Goal: Task Accomplishment & Management: Use online tool/utility

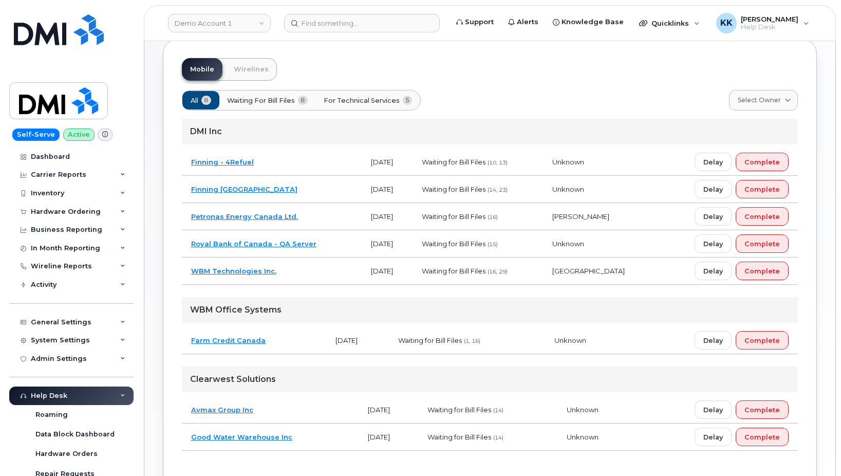
scroll to position [105, 0]
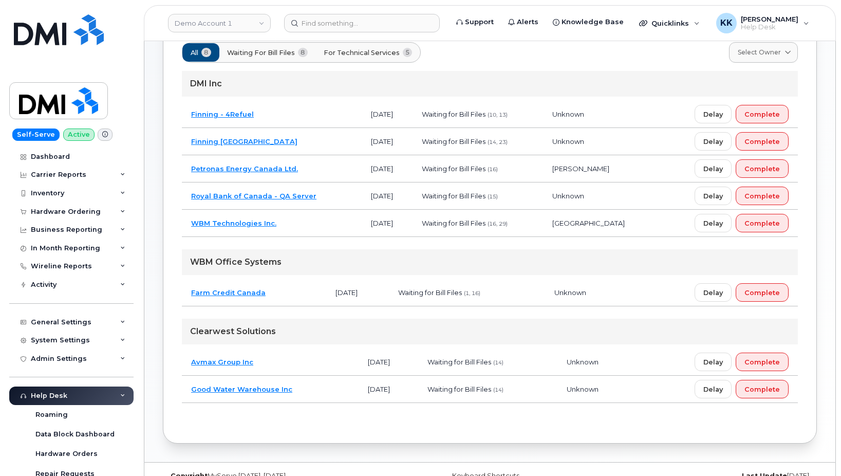
click at [278, 363] on td "Avmax Group Inc" at bounding box center [270, 361] width 177 height 27
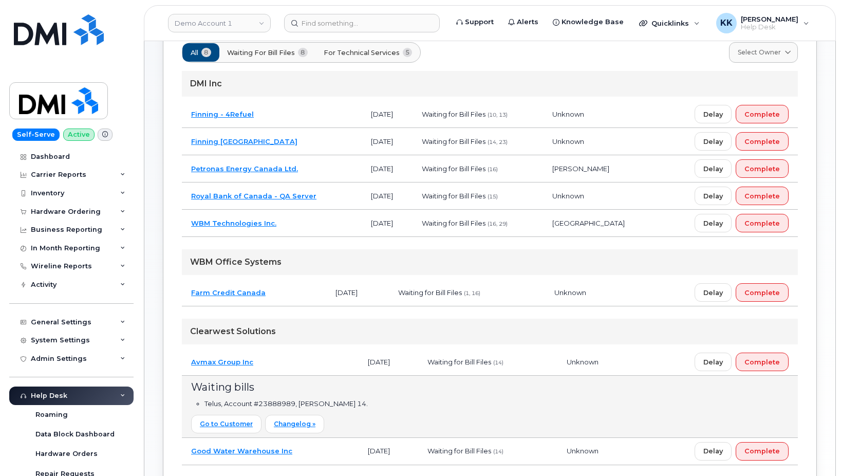
click at [287, 301] on td "Farm Credit Canada" at bounding box center [254, 292] width 144 height 27
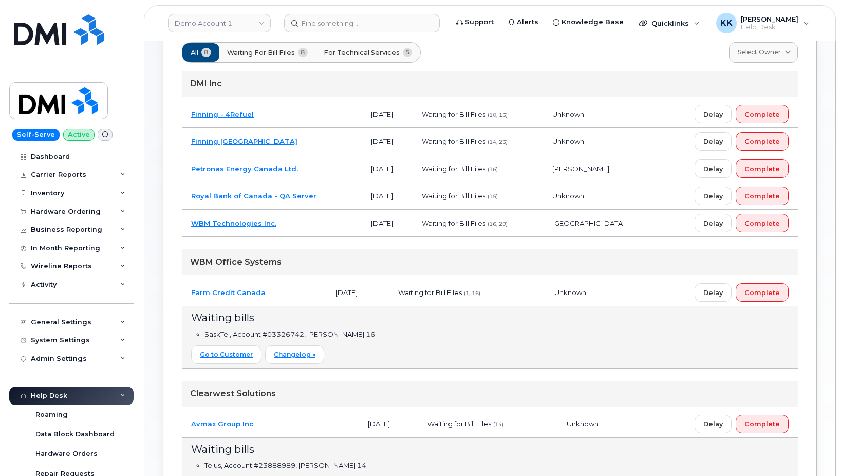
click at [281, 115] on td "Finning - 4Refuel" at bounding box center [272, 114] width 180 height 27
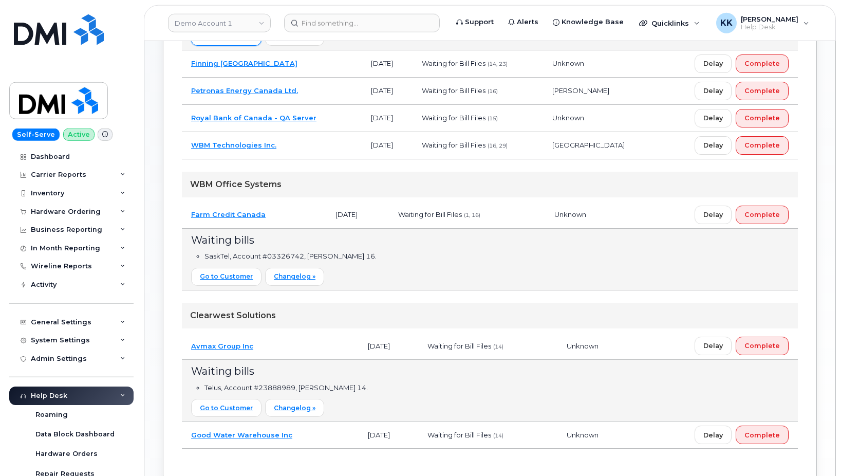
scroll to position [315, 0]
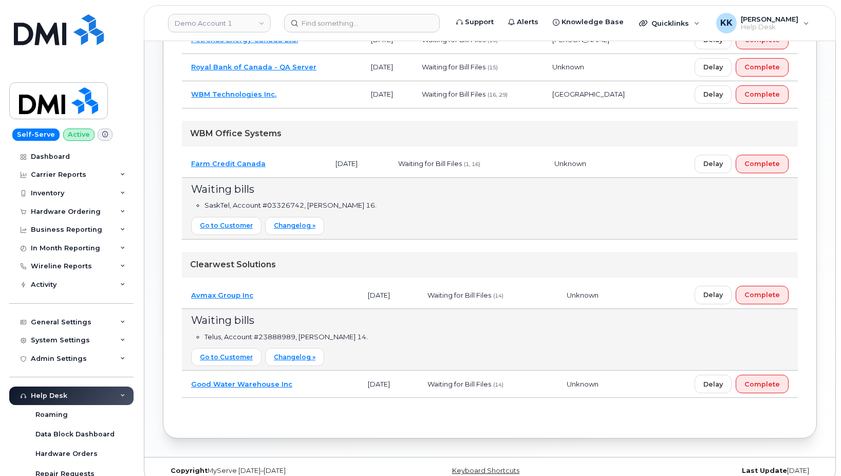
click at [311, 385] on td "Good Water Warehouse Inc" at bounding box center [270, 384] width 177 height 27
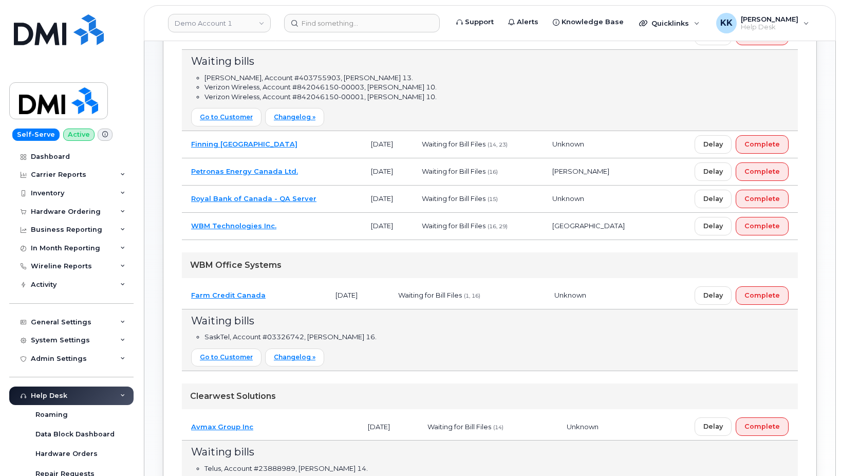
scroll to position [157, 0]
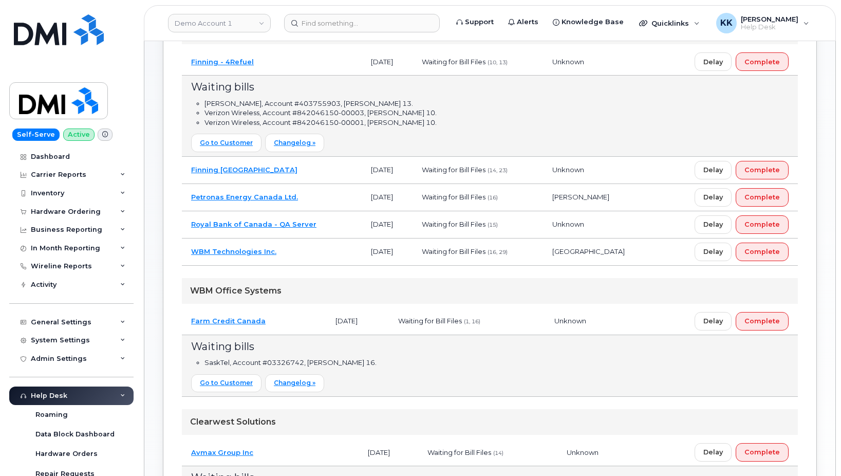
click at [308, 177] on td "Finning Canada" at bounding box center [272, 170] width 180 height 27
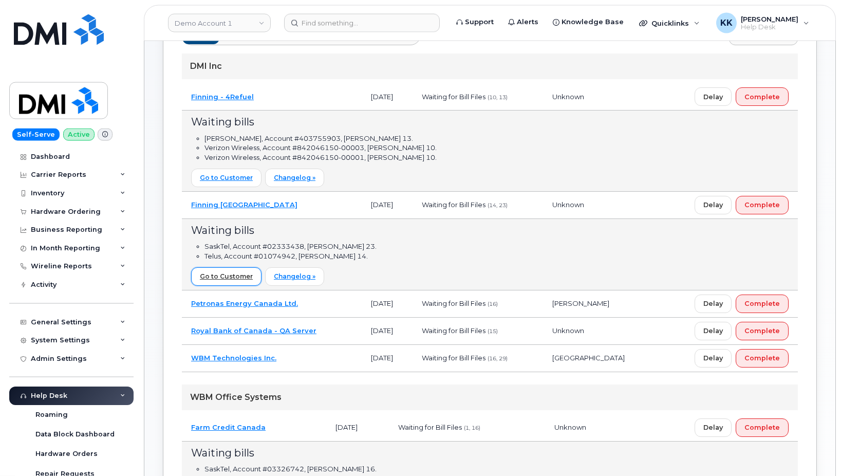
scroll to position [105, 0]
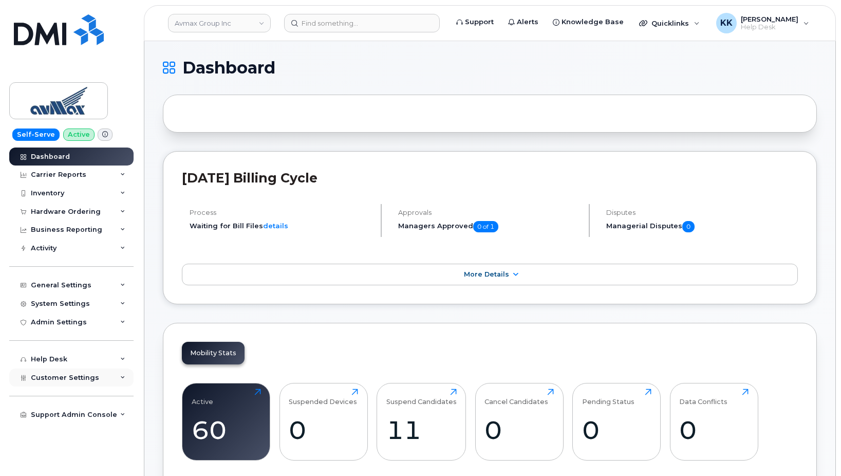
click at [88, 374] on span "Customer Settings" at bounding box center [65, 378] width 68 height 8
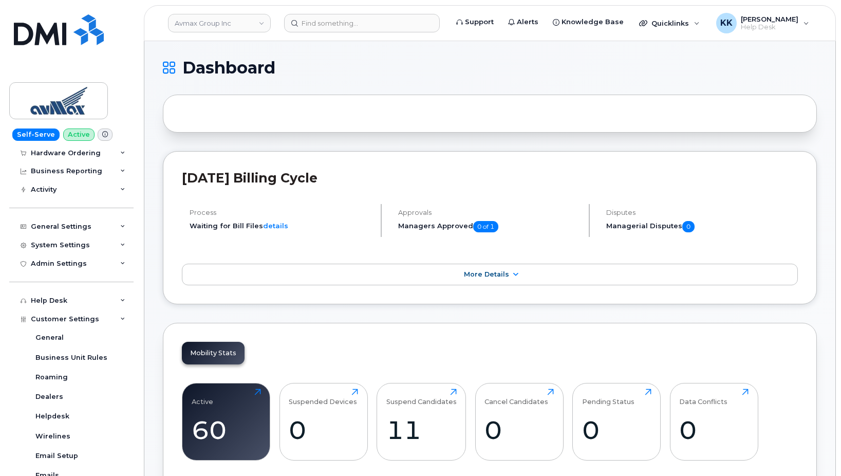
scroll to position [204, 0]
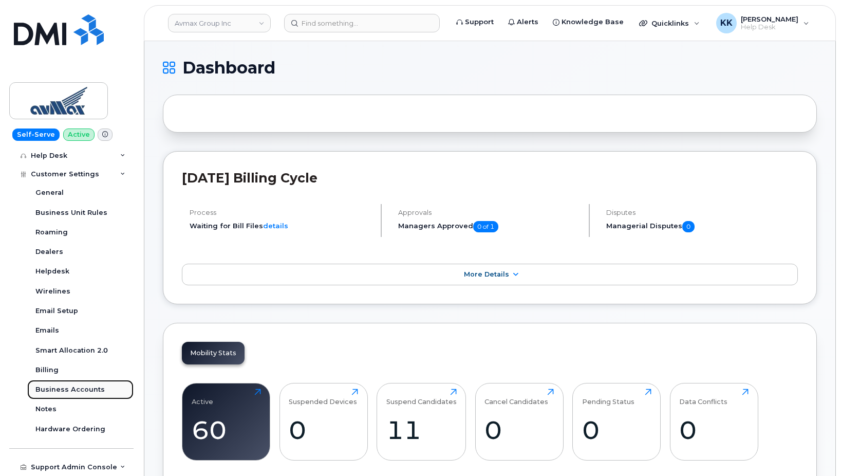
click at [65, 391] on div "Business Accounts" at bounding box center [69, 389] width 69 height 9
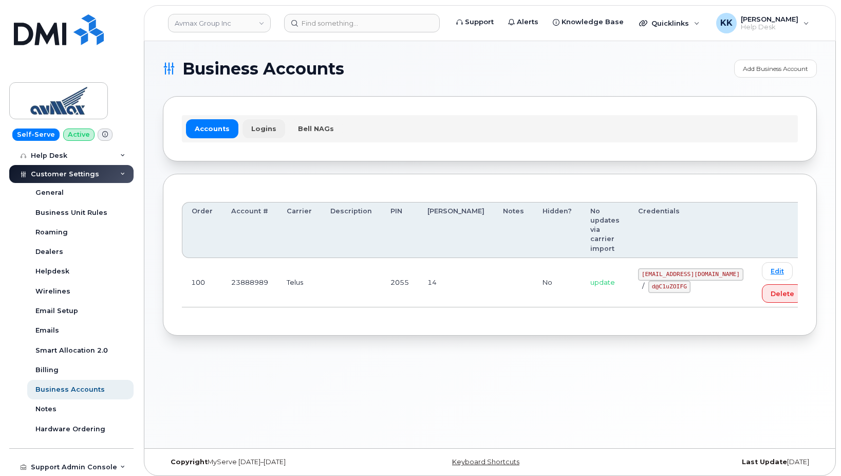
click at [254, 131] on link "Logins" at bounding box center [264, 128] width 43 height 19
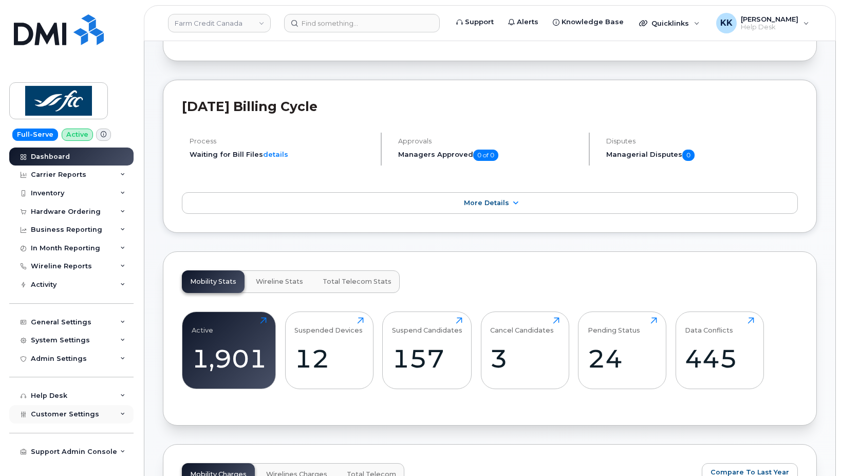
click at [62, 409] on div "Customer Settings" at bounding box center [71, 414] width 124 height 19
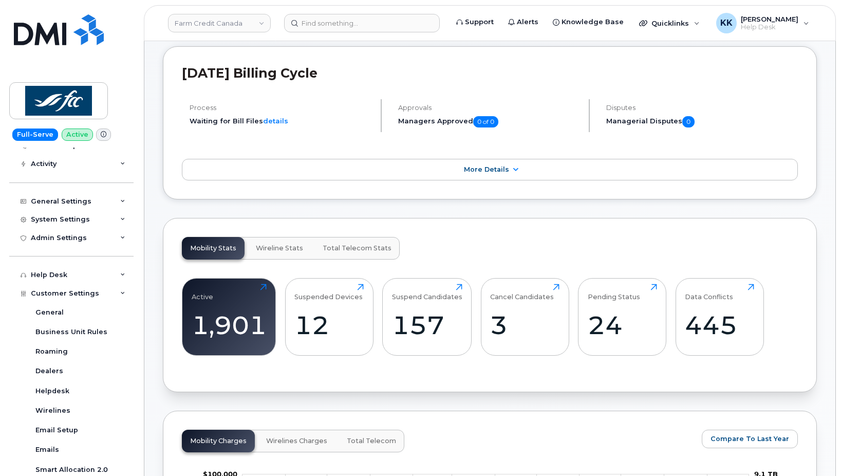
scroll to position [240, 0]
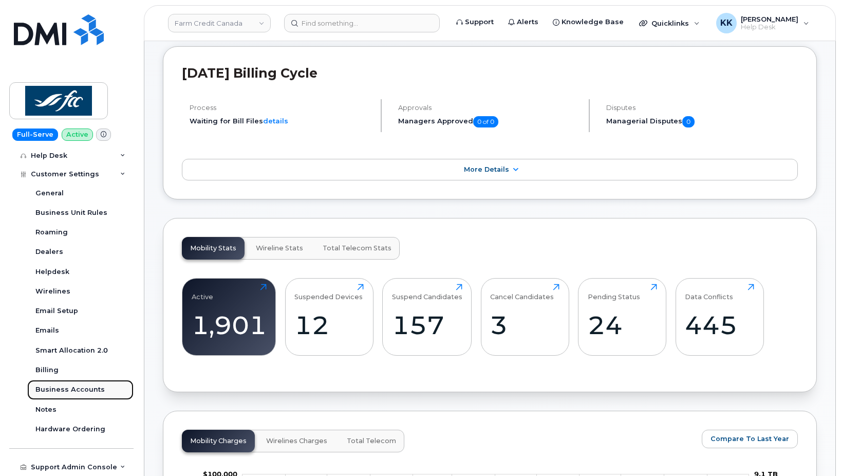
click at [89, 392] on div "Business Accounts" at bounding box center [69, 389] width 69 height 9
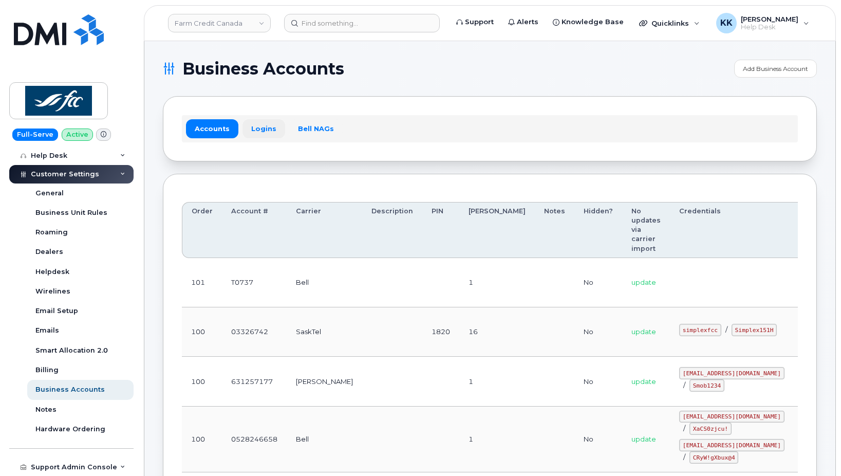
click at [263, 129] on link "Logins" at bounding box center [264, 128] width 43 height 19
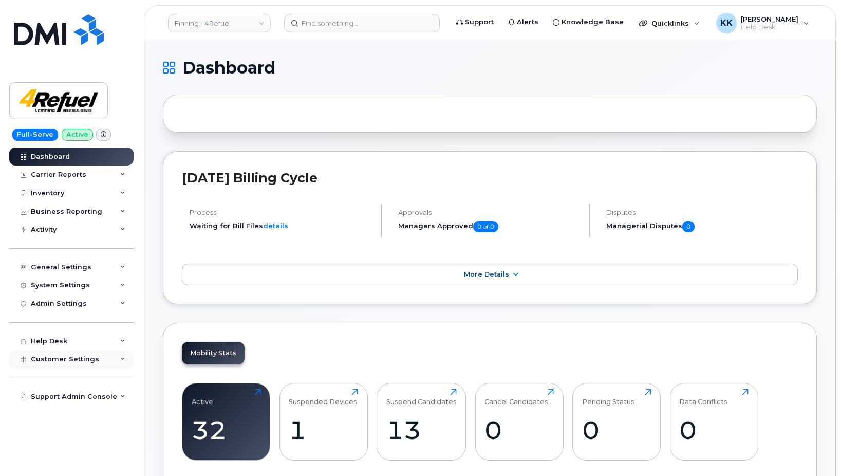
click at [58, 359] on span "Customer Settings" at bounding box center [65, 359] width 68 height 8
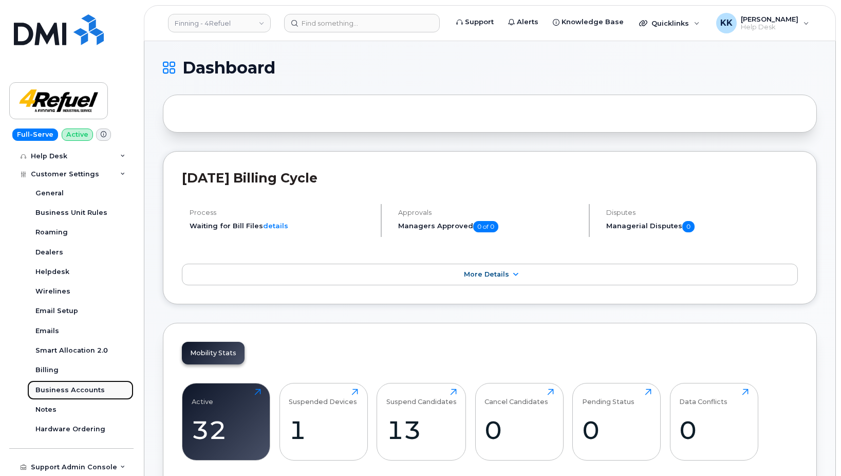
drag, startPoint x: 76, startPoint y: 390, endPoint x: 90, endPoint y: 381, distance: 16.8
click at [77, 391] on div "Business Accounts" at bounding box center [69, 389] width 69 height 9
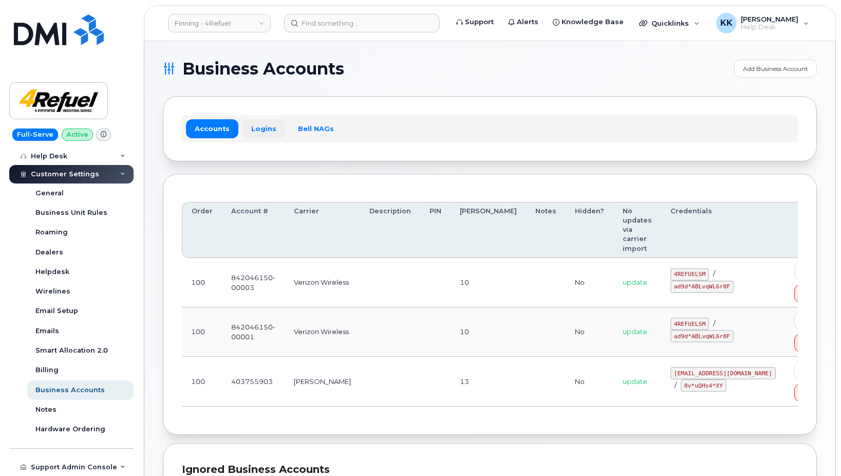
click at [264, 129] on link "Logins" at bounding box center [264, 128] width 43 height 19
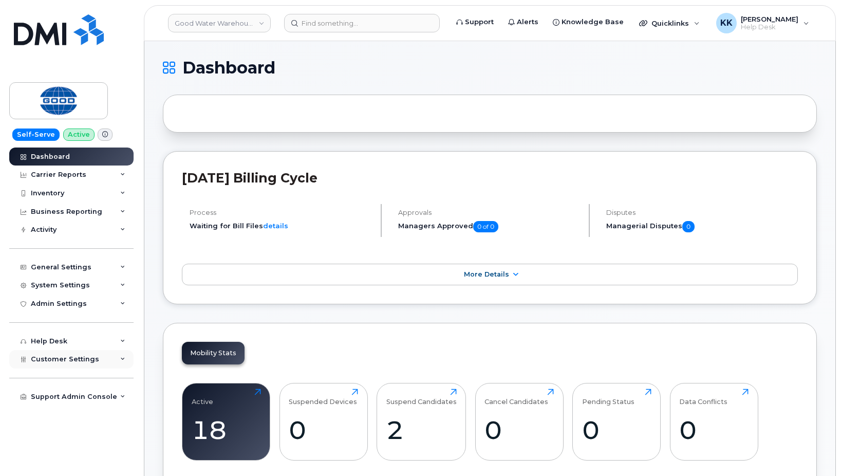
click at [50, 358] on span "Customer Settings" at bounding box center [65, 359] width 68 height 8
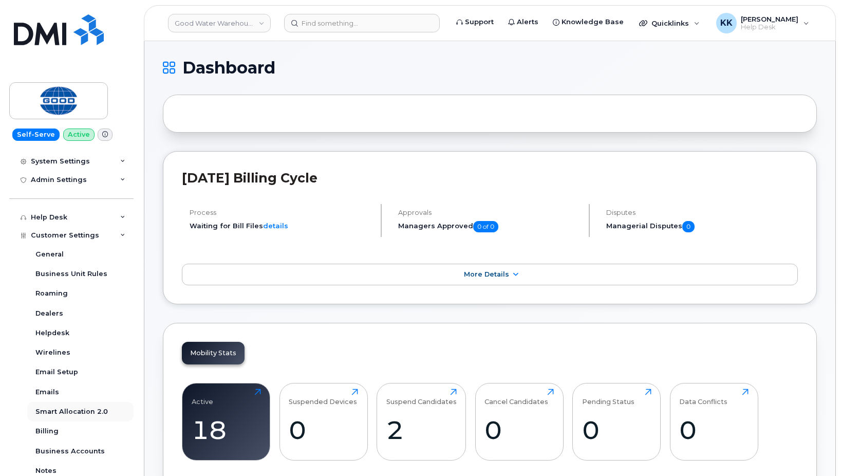
scroll to position [148, 0]
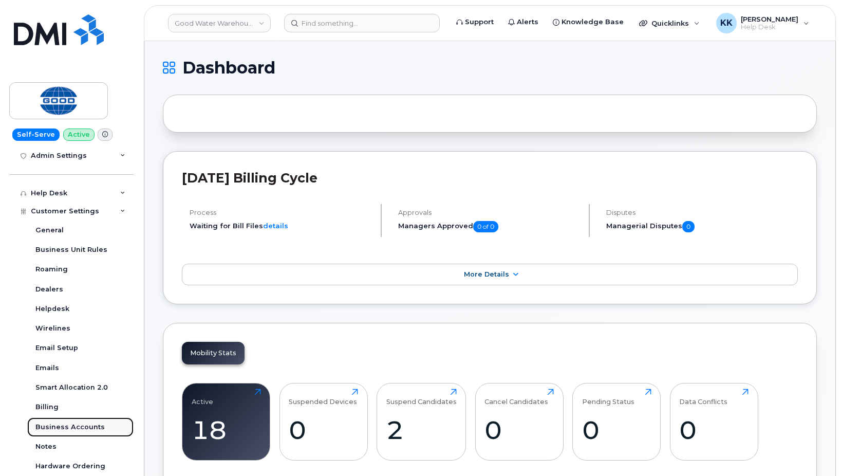
click at [69, 429] on div "Business Accounts" at bounding box center [69, 426] width 69 height 9
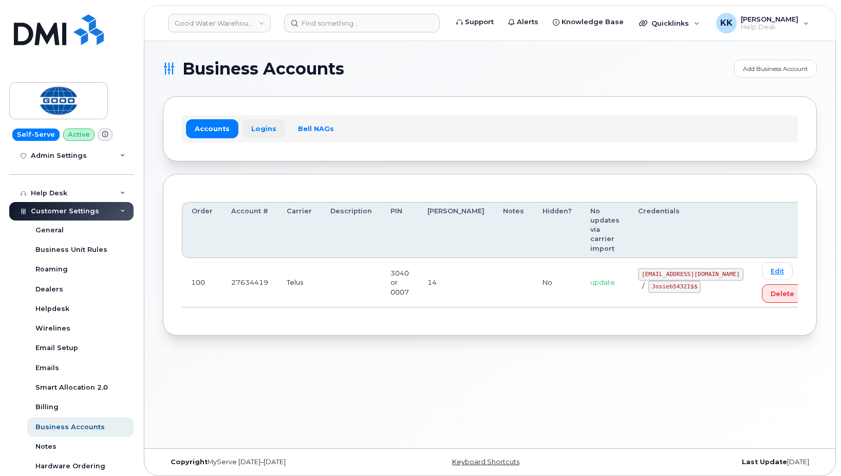
click at [255, 130] on link "Logins" at bounding box center [264, 128] width 43 height 19
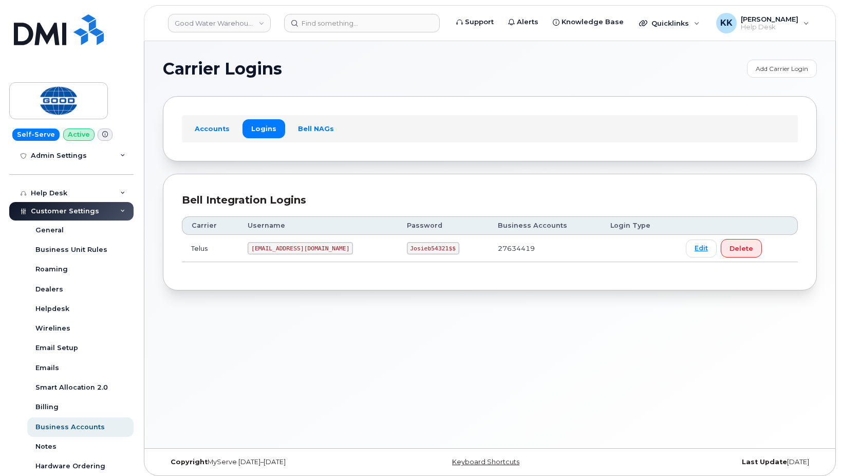
click at [287, 251] on code "tberry@goodwaterwarehouse.com" at bounding box center [300, 248] width 105 height 12
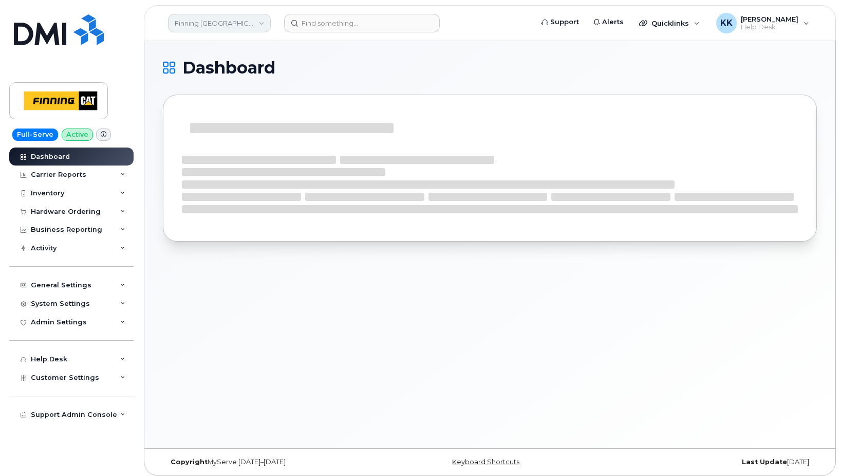
click at [218, 23] on link "Finning Canada" at bounding box center [219, 23] width 103 height 19
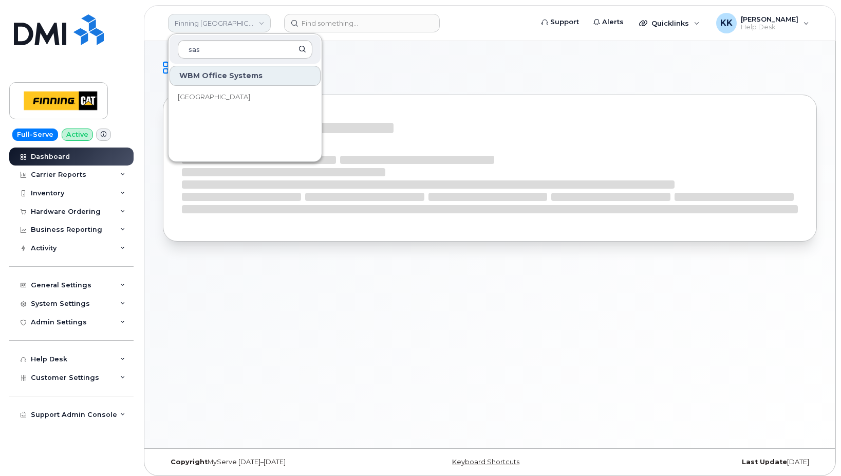
type input "sask"
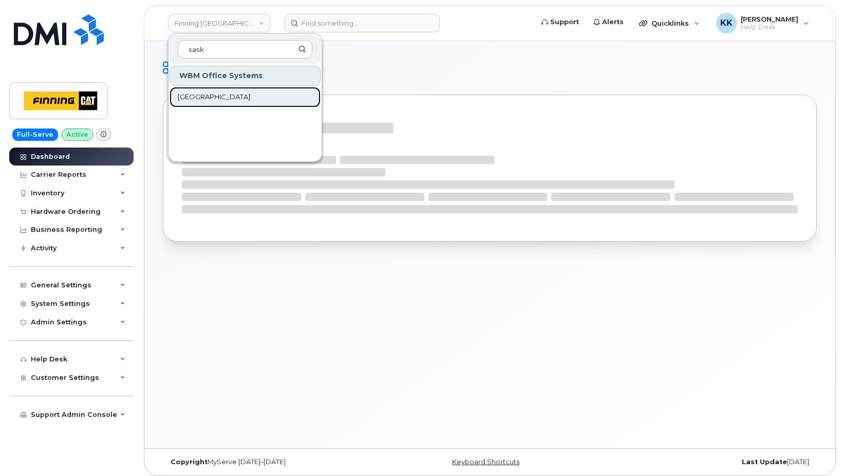
click at [213, 97] on span "Saskatoon Health Region" at bounding box center [214, 97] width 72 height 10
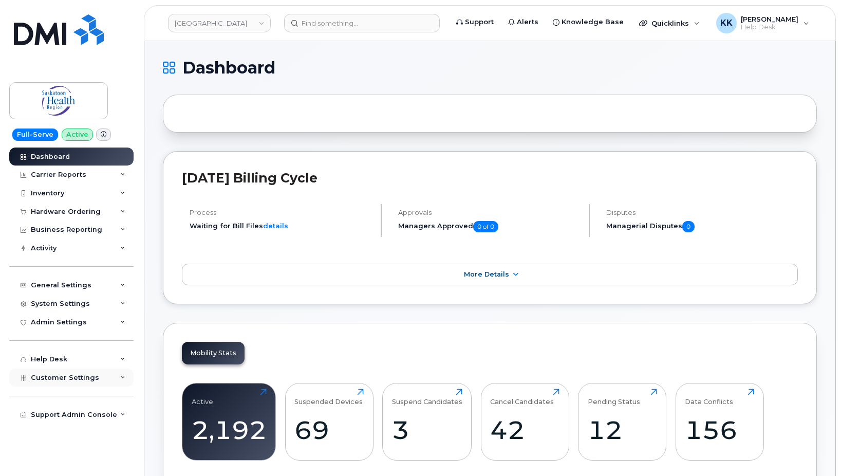
click at [62, 381] on span "Customer Settings" at bounding box center [65, 378] width 68 height 8
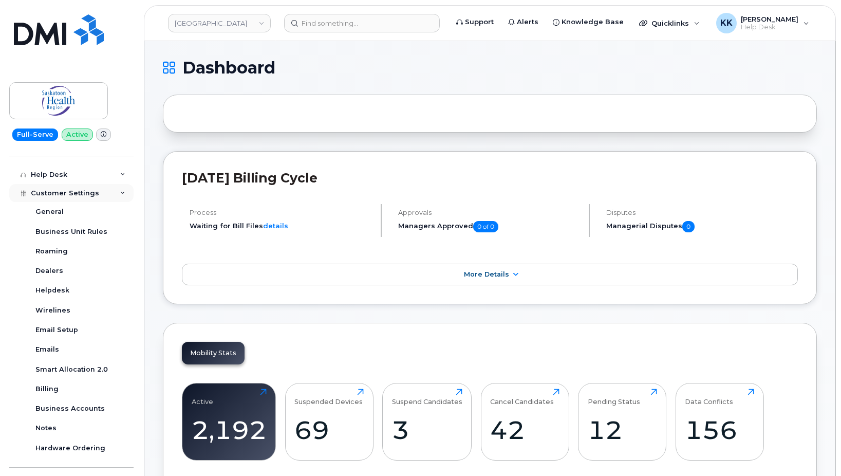
scroll to position [204, 0]
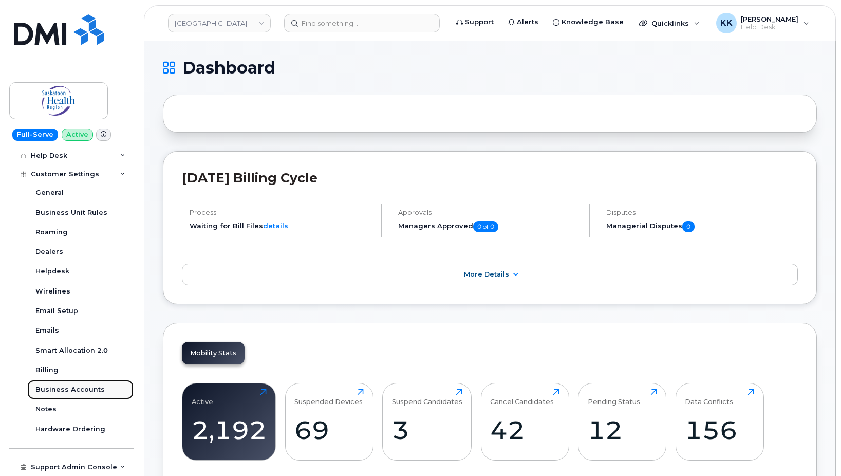
click at [82, 387] on div "Business Accounts" at bounding box center [69, 389] width 69 height 9
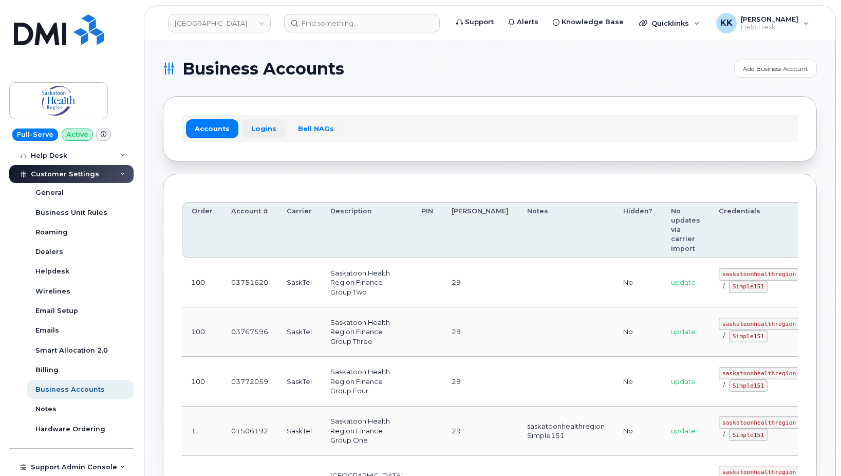
click at [264, 125] on link "Logins" at bounding box center [264, 128] width 43 height 19
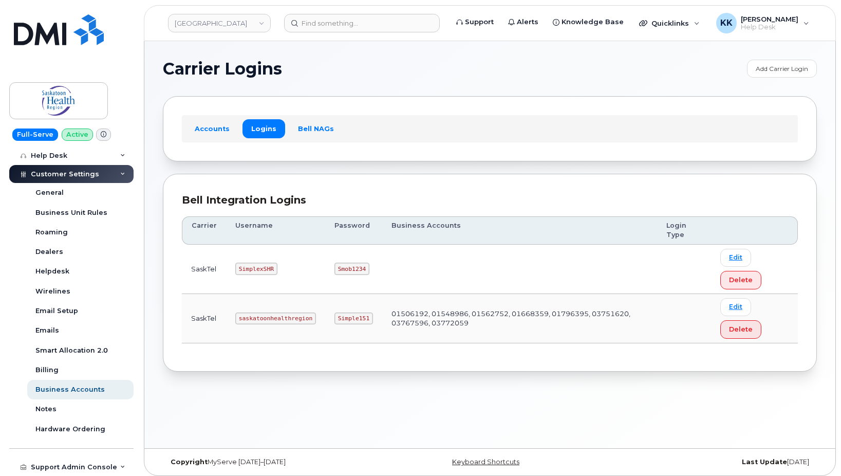
click at [268, 321] on code "saskatoonhealthregion" at bounding box center [275, 318] width 81 height 12
drag, startPoint x: 268, startPoint y: 321, endPoint x: 263, endPoint y: 321, distance: 5.7
click at [264, 321] on code "saskatoonhealthregion" at bounding box center [275, 318] width 81 height 12
copy code "saskatoonhealthregion"
click at [349, 320] on code "Simple151" at bounding box center [354, 318] width 39 height 12
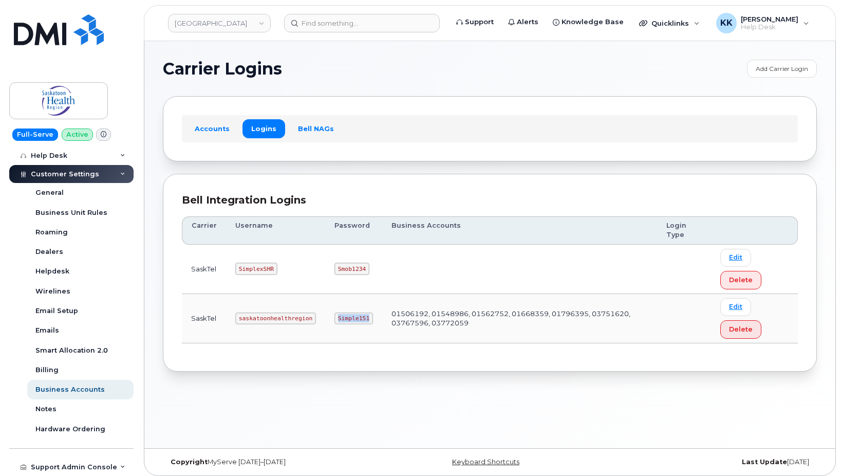
click at [349, 320] on code "Simple151" at bounding box center [354, 318] width 39 height 12
click at [260, 320] on code "saskatoonhealthregion" at bounding box center [275, 318] width 81 height 12
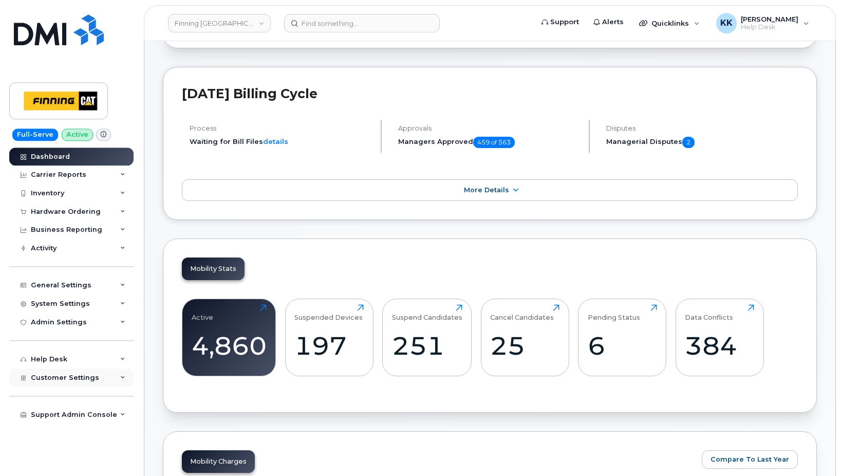
scroll to position [105, 0]
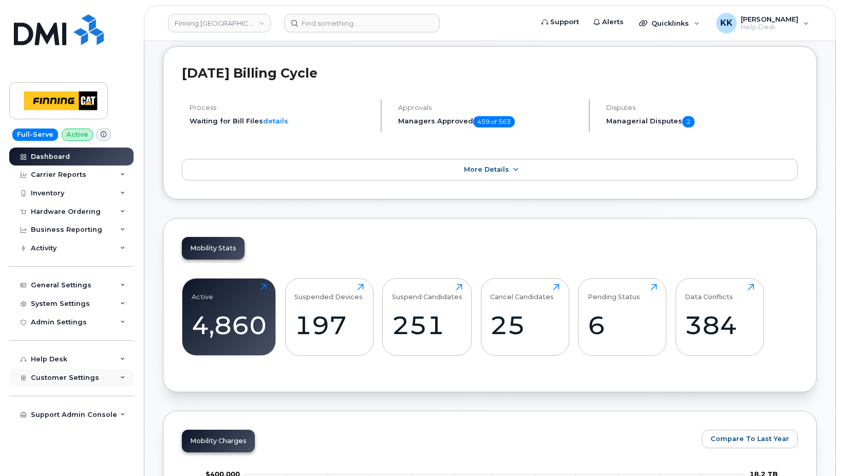
click at [47, 372] on div "Customer Settings" at bounding box center [71, 377] width 124 height 19
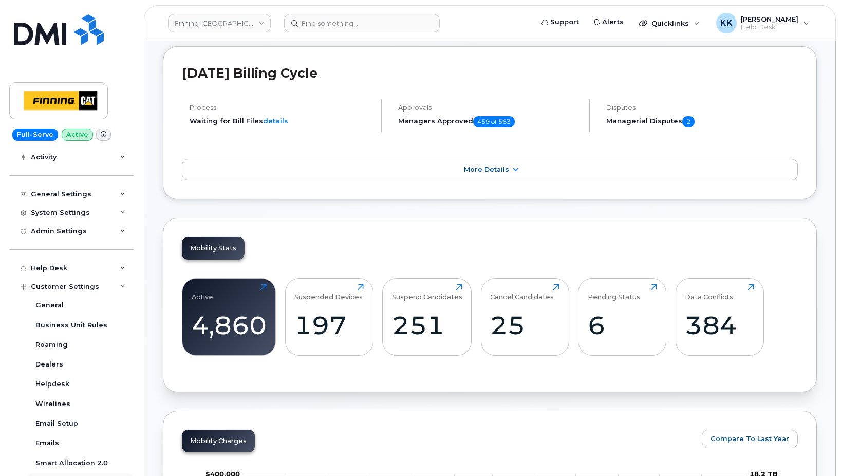
scroll to position [204, 0]
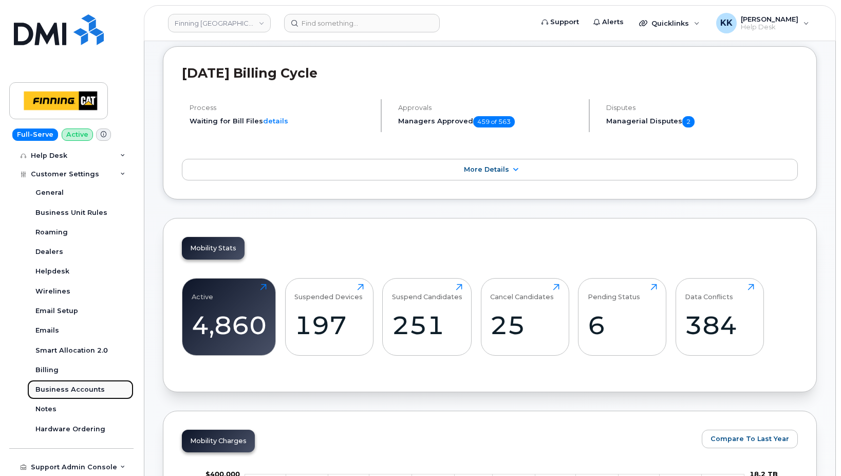
click at [71, 387] on div "Business Accounts" at bounding box center [69, 389] width 69 height 9
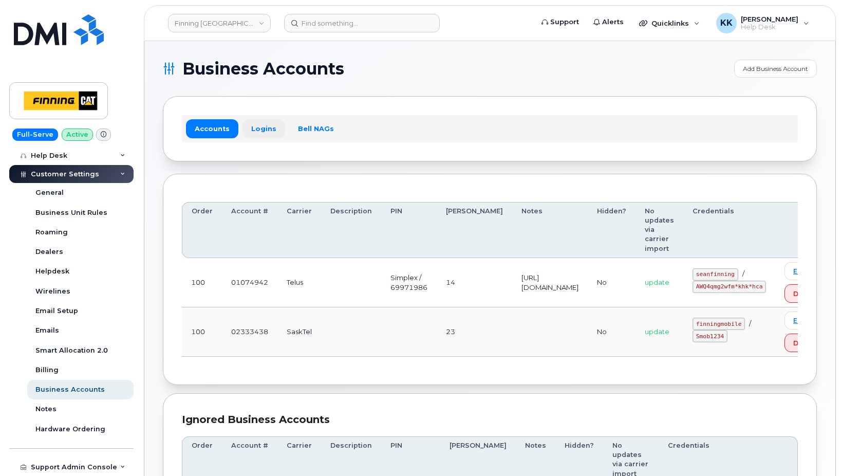
click at [269, 127] on link "Logins" at bounding box center [264, 128] width 43 height 19
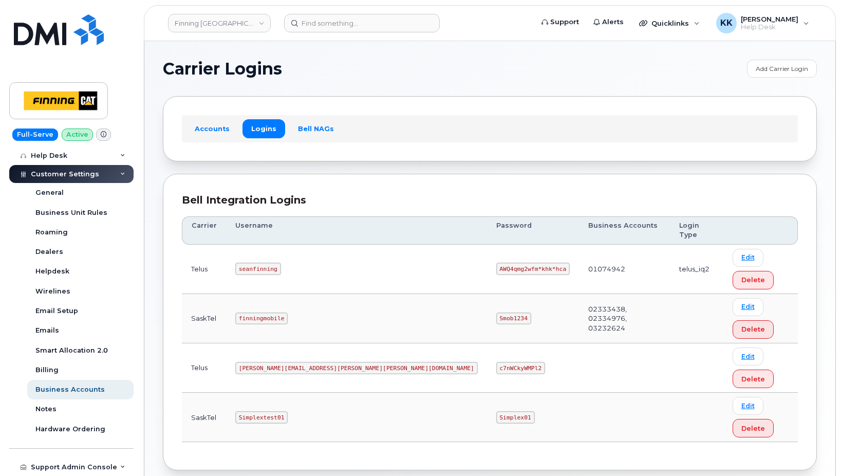
click at [261, 312] on code "finningmobile" at bounding box center [261, 318] width 52 height 12
copy code "finningmobile"
click at [496, 312] on code "Smob1234" at bounding box center [513, 318] width 35 height 12
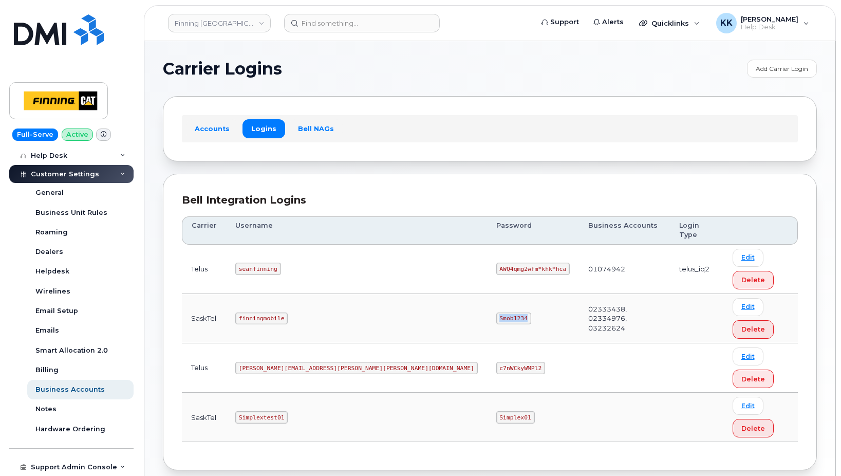
copy code "Smob1234"
click at [266, 263] on code "seanfinning" at bounding box center [258, 269] width 46 height 12
click at [496, 263] on code "AWQ4qmg2wfm*khk*hca" at bounding box center [532, 269] width 73 height 12
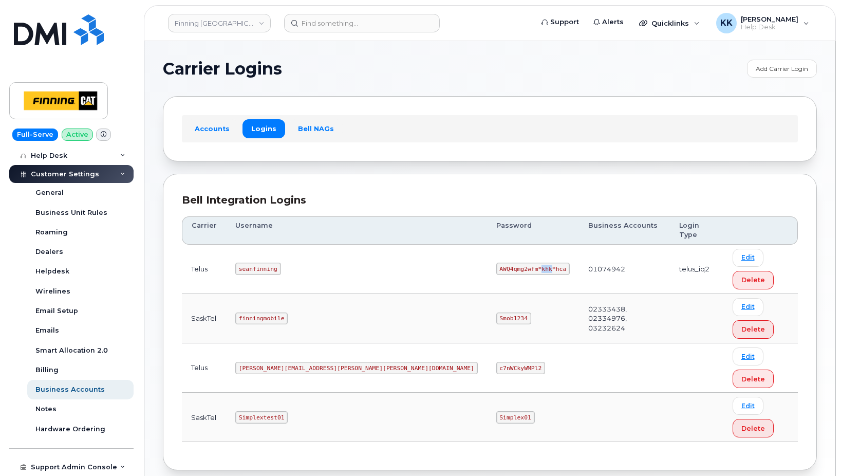
click at [496, 263] on code "AWQ4qmg2wfm*khk*hca" at bounding box center [532, 269] width 73 height 12
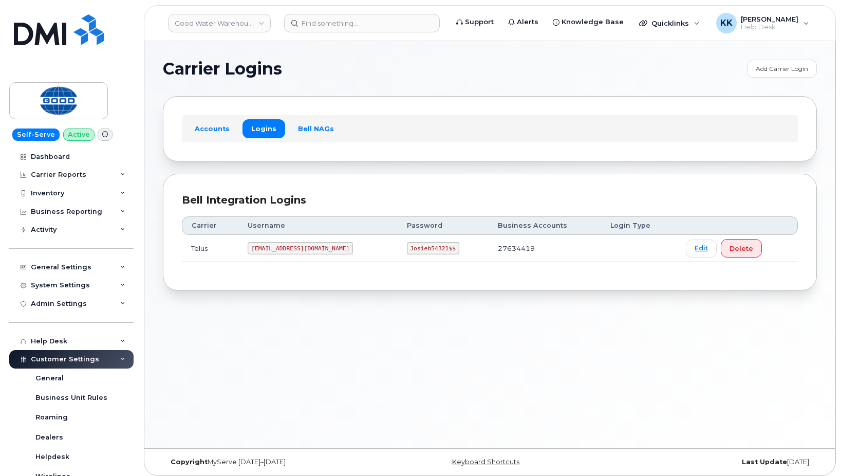
click at [414, 248] on code "Josieb54321$$" at bounding box center [433, 248] width 52 height 12
click at [214, 127] on link "Accounts" at bounding box center [212, 128] width 52 height 19
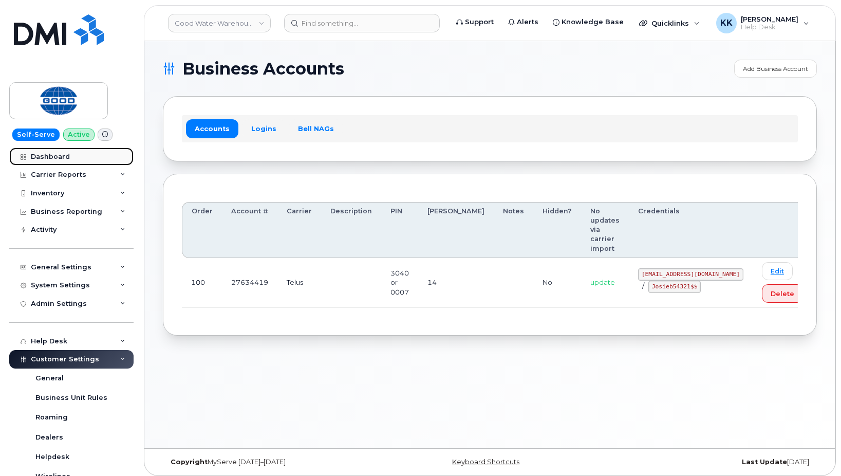
click at [82, 162] on link "Dashboard" at bounding box center [71, 156] width 124 height 19
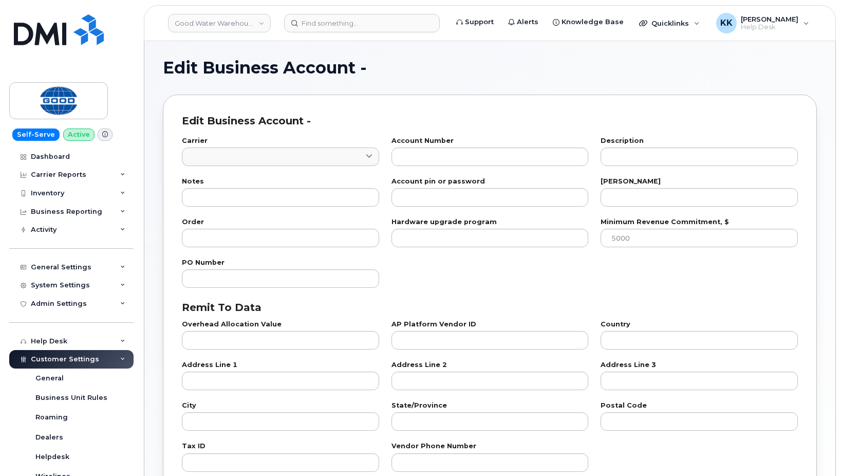
type input "2"
type input "27634419"
type input "3040 or 0007"
type input "14"
type input "100"
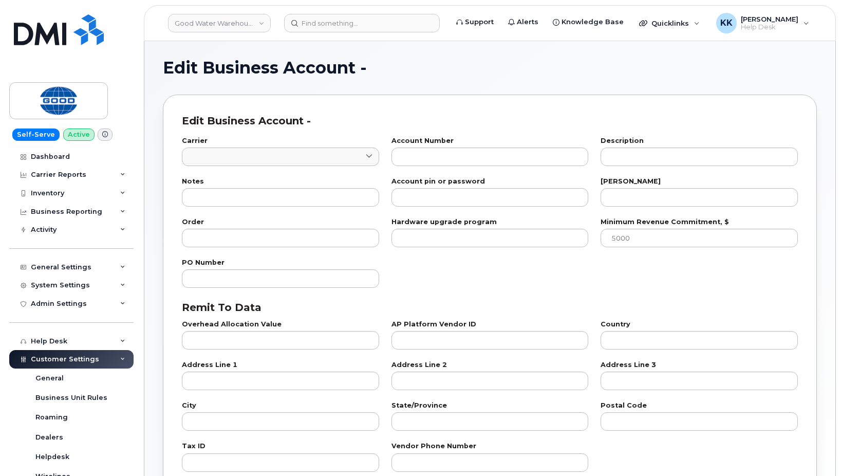
checkbox input "true"
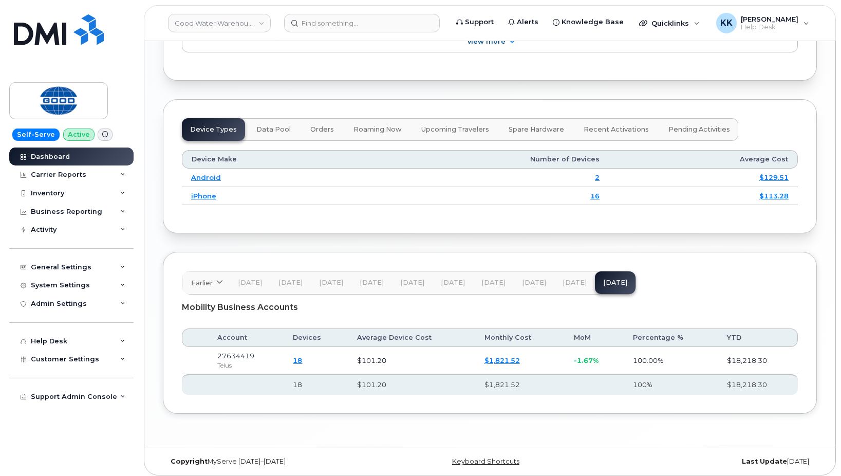
scroll to position [1250, 0]
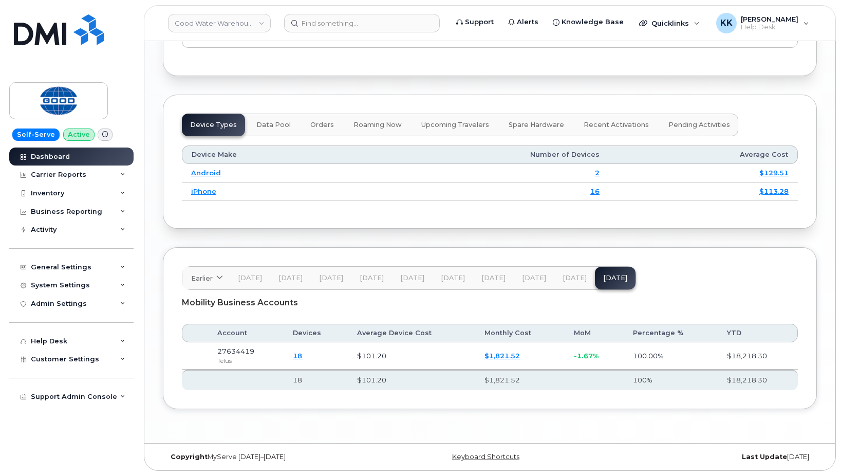
click at [565, 279] on span "[DATE]" at bounding box center [575, 278] width 24 height 8
click at [548, 279] on button "Jun 25" at bounding box center [534, 278] width 41 height 23
click at [614, 277] on span "Aug 25" at bounding box center [615, 278] width 24 height 8
click at [561, 273] on button "Jul 25" at bounding box center [575, 278] width 41 height 23
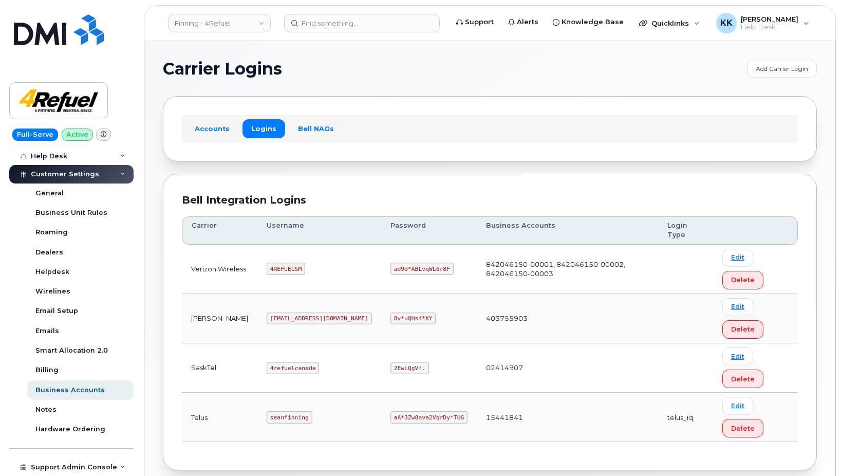
scroll to position [52, 0]
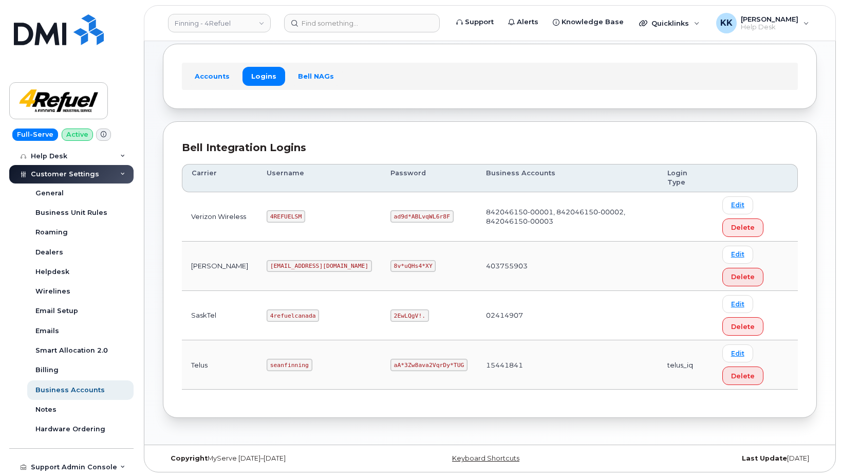
click at [298, 268] on code "[EMAIL_ADDRESS][DOMAIN_NAME]" at bounding box center [319, 266] width 105 height 12
click at [298, 268] on code "4refuel@myserve.ca" at bounding box center [319, 266] width 105 height 12
click at [391, 267] on code "8v*uQHs4*XY" at bounding box center [414, 266] width 46 height 12
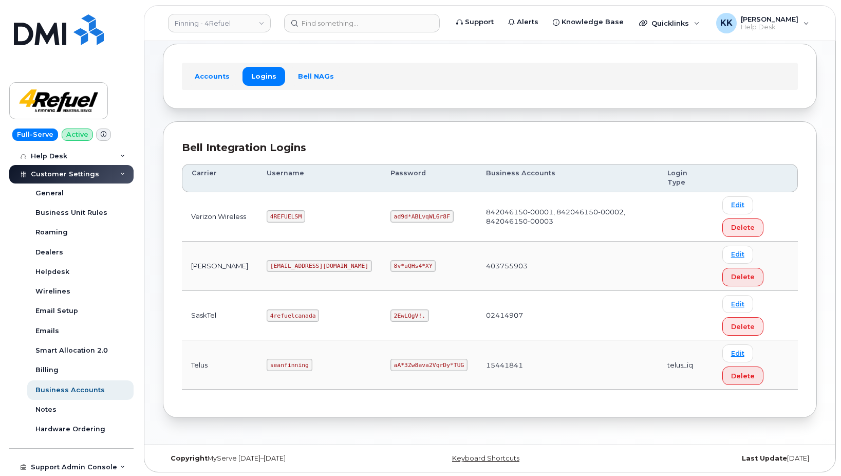
click at [391, 267] on code "8v*uQHs4*XY" at bounding box center [414, 266] width 46 height 12
click at [283, 217] on code "4REFUELSM" at bounding box center [286, 216] width 39 height 12
copy code "4REFUELSM"
click at [391, 214] on code "ad9d*ABLvqWL6r8F" at bounding box center [422, 216] width 63 height 12
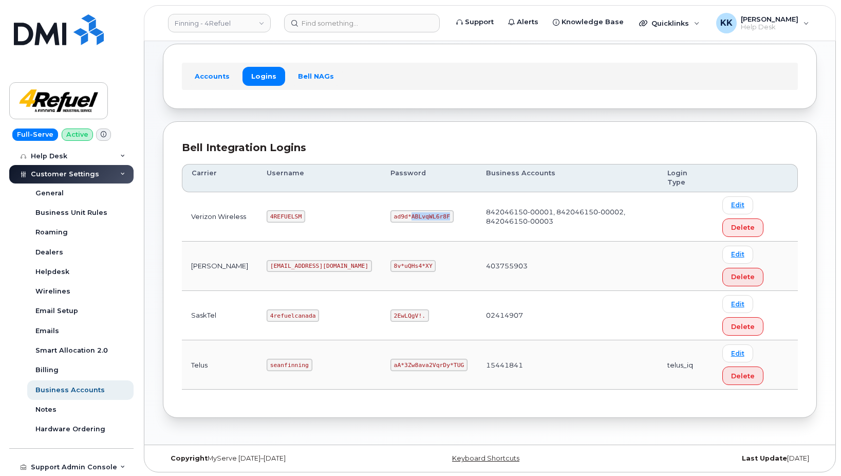
click at [391, 214] on code "ad9d*ABLvqWL6r8F" at bounding box center [422, 216] width 63 height 12
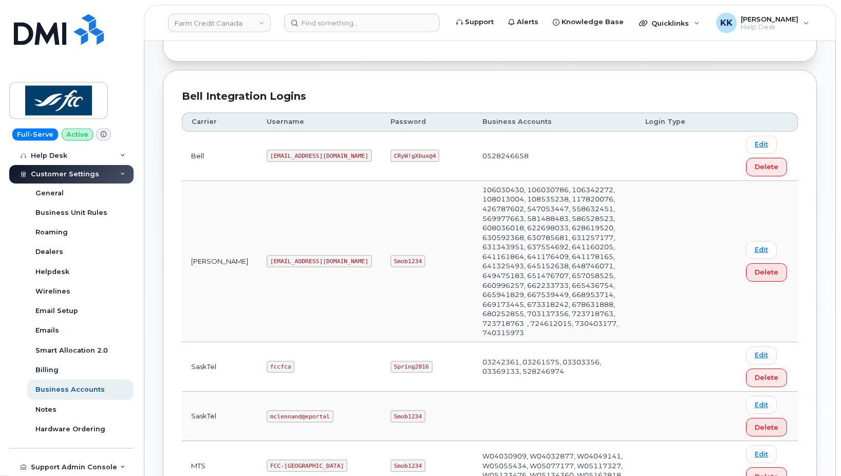
scroll to position [262, 0]
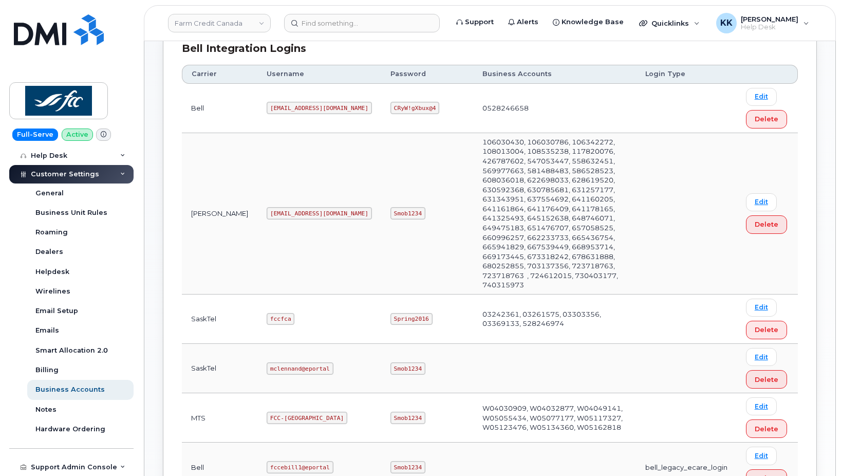
click at [267, 313] on code "fccfca" at bounding box center [281, 319] width 28 height 12
copy code "fccfca"
click at [391, 313] on code "Spring2016" at bounding box center [412, 319] width 42 height 12
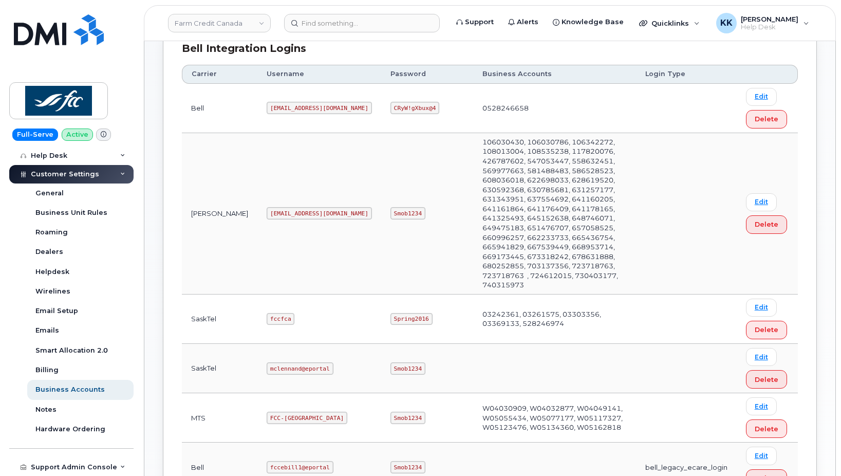
click at [391, 313] on code "Spring2016" at bounding box center [412, 319] width 42 height 12
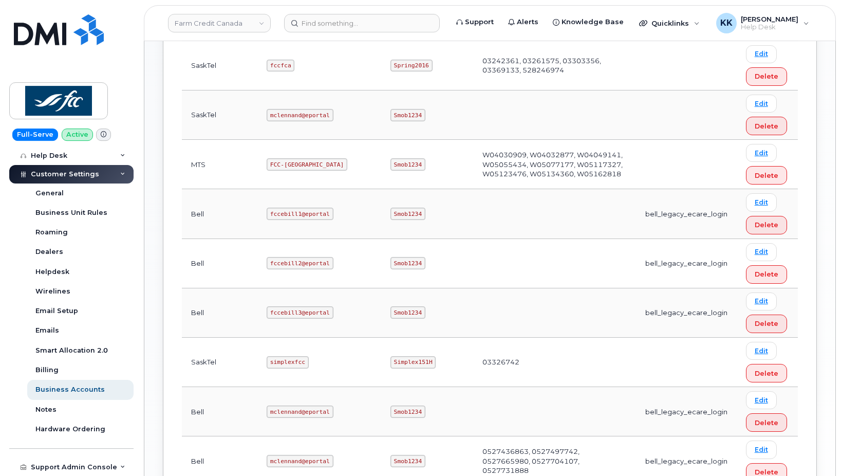
scroll to position [524, 0]
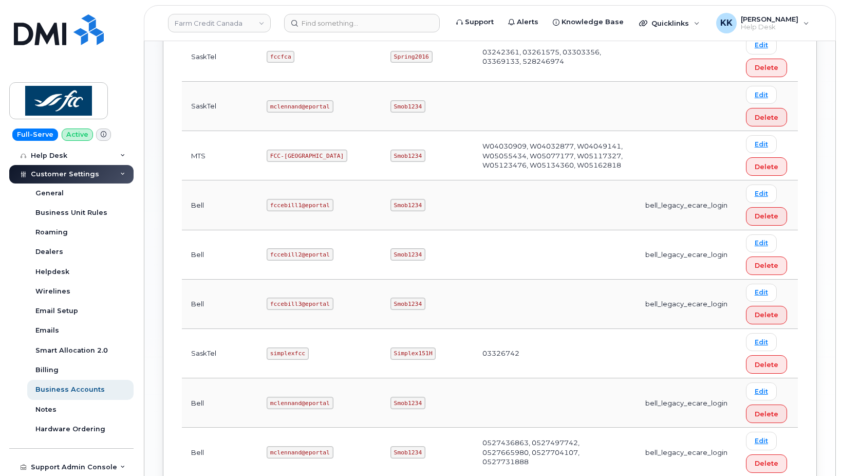
click at [267, 347] on code "simplexfcc" at bounding box center [288, 353] width 42 height 12
click at [391, 347] on code "Simplex151H" at bounding box center [414, 353] width 46 height 12
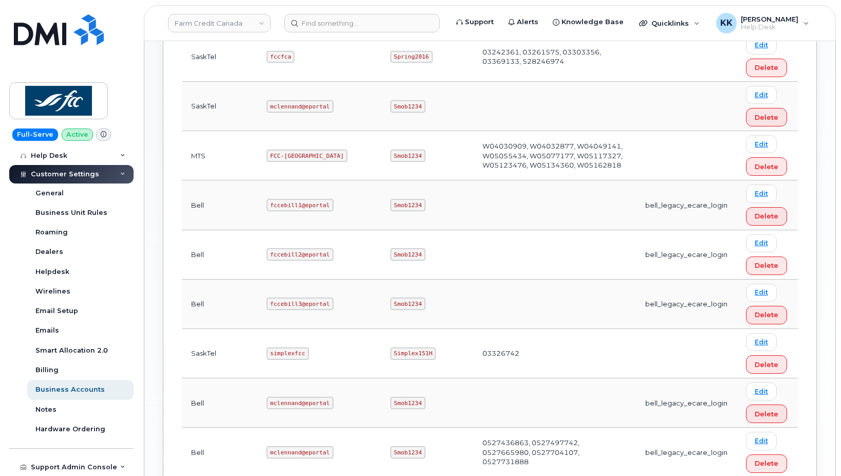
click at [391, 347] on code "Simplex151H" at bounding box center [414, 353] width 46 height 12
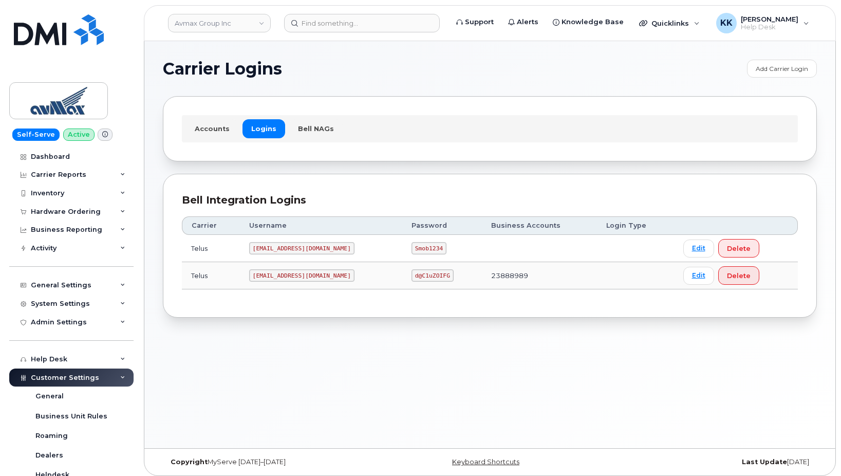
click at [281, 273] on code "[EMAIL_ADDRESS][DOMAIN_NAME]" at bounding box center [301, 275] width 105 height 12
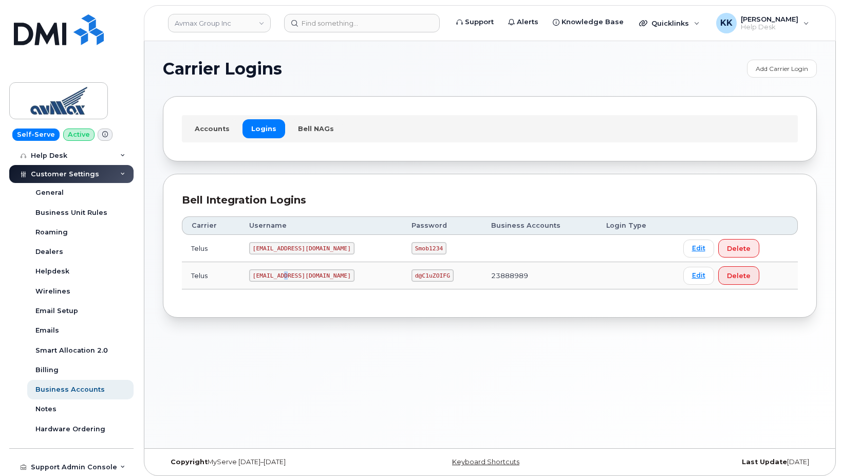
click at [281, 273] on code "pinecliff@simplexmobility.com" at bounding box center [301, 275] width 105 height 12
click at [428, 272] on code "d@C1uZOIFG" at bounding box center [433, 275] width 42 height 12
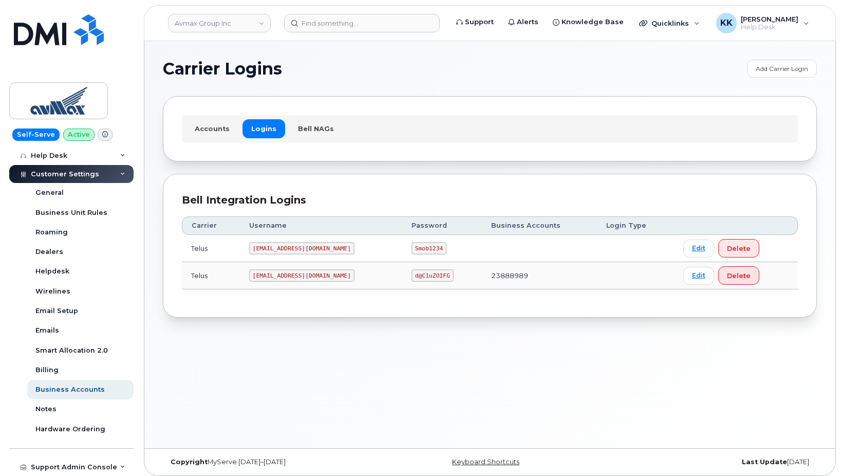
click at [297, 272] on code "pinecliff@simplexmobility.com" at bounding box center [301, 275] width 105 height 12
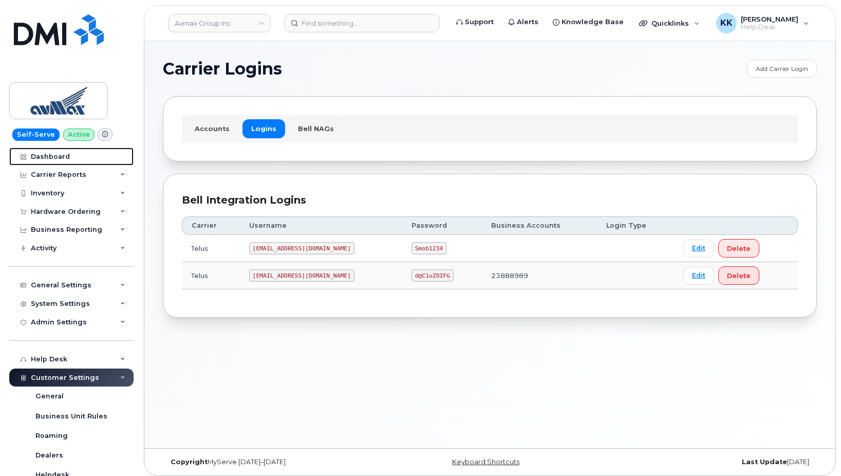
drag, startPoint x: 59, startPoint y: 158, endPoint x: 278, endPoint y: 40, distance: 249.2
click at [59, 157] on div "Dashboard" at bounding box center [50, 157] width 39 height 8
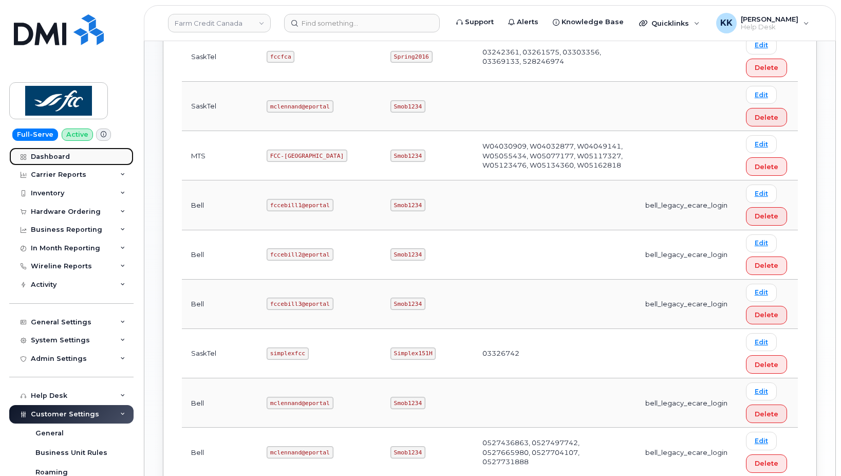
click at [69, 161] on link "Dashboard" at bounding box center [71, 156] width 124 height 19
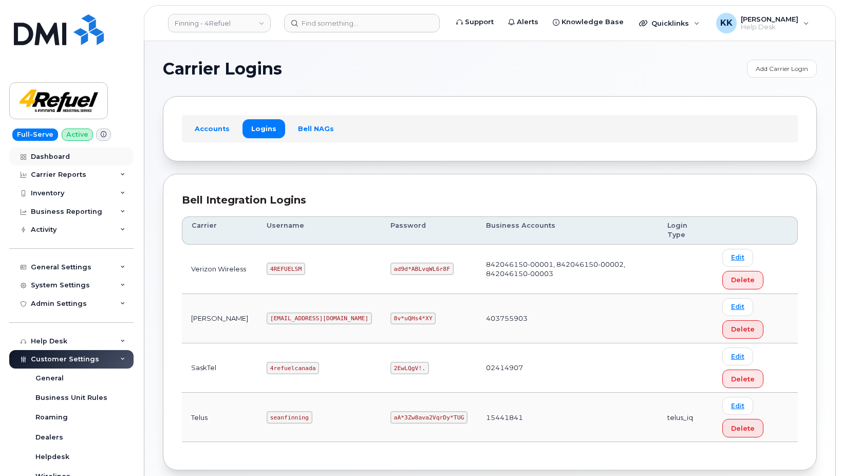
scroll to position [52, 0]
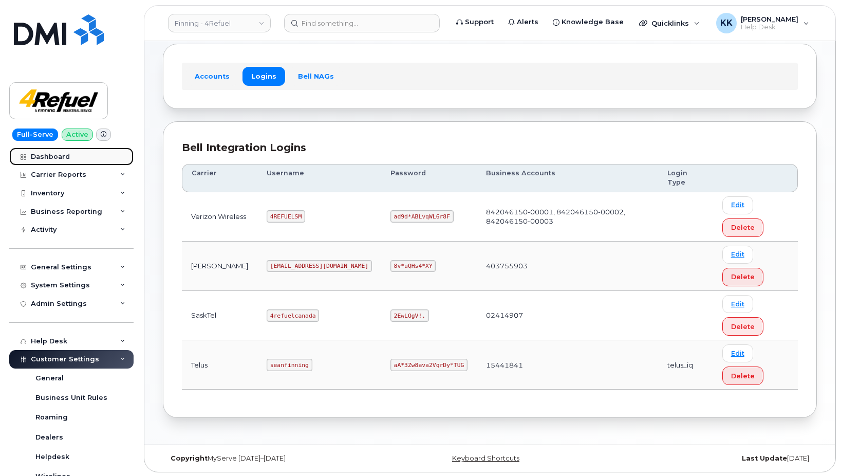
click at [67, 159] on div "Dashboard" at bounding box center [50, 157] width 39 height 8
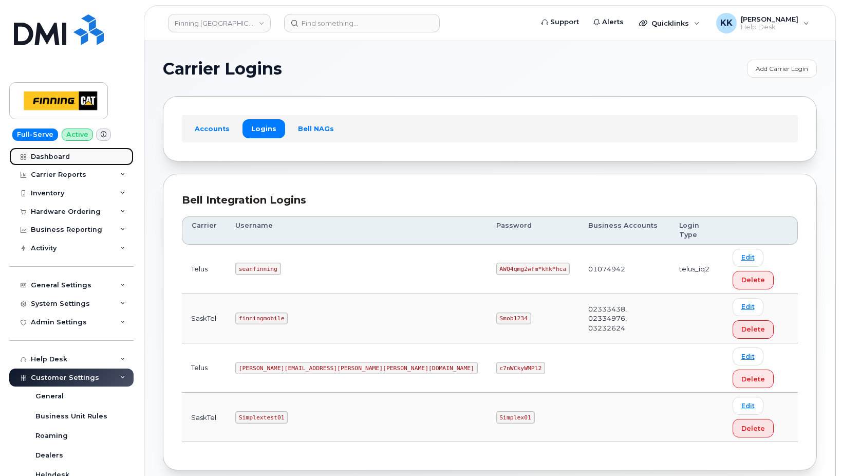
click at [69, 158] on link "Dashboard" at bounding box center [71, 156] width 124 height 19
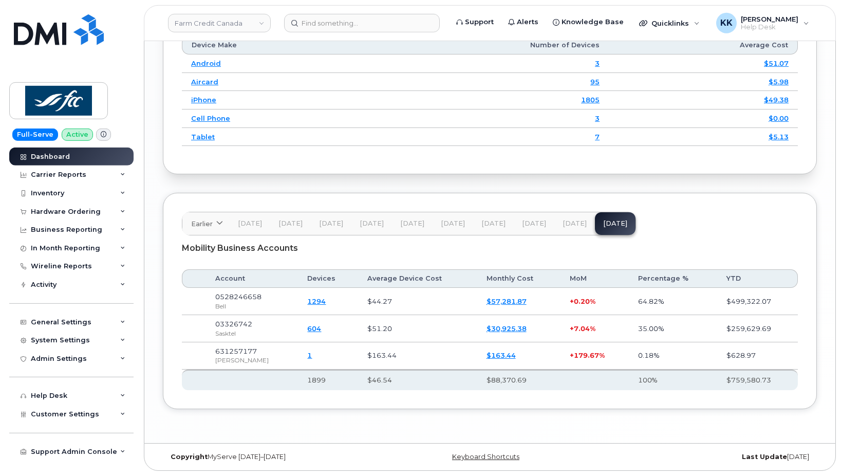
scroll to position [1382, 0]
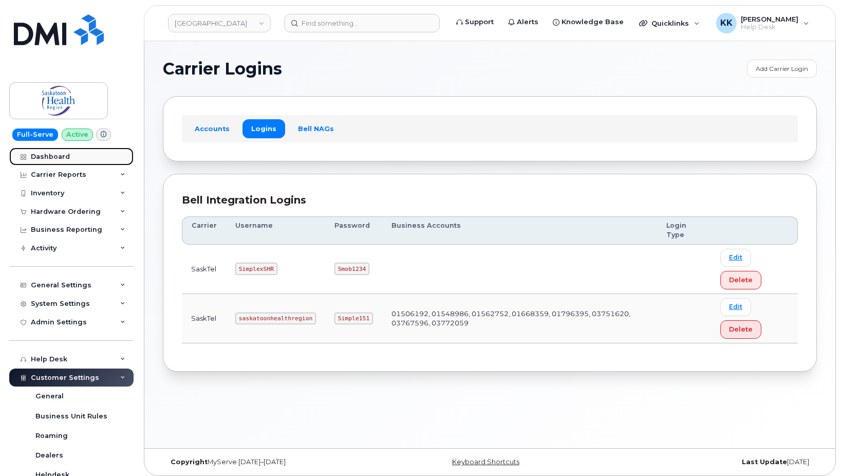
click at [61, 159] on div "Dashboard" at bounding box center [50, 157] width 39 height 8
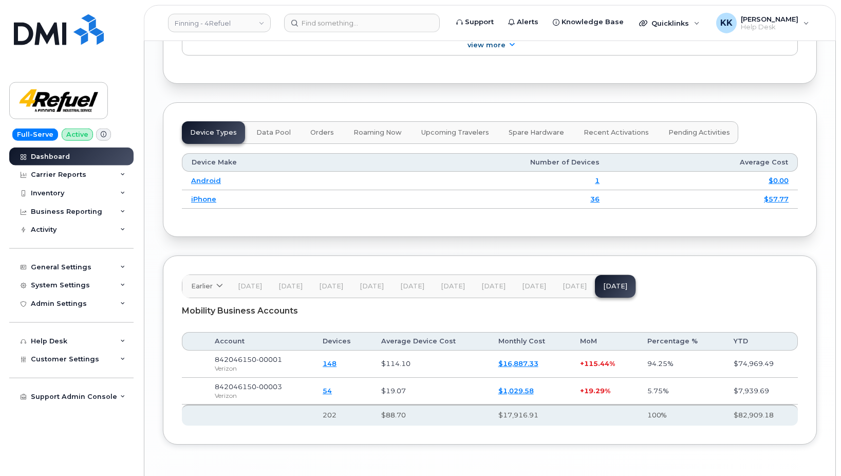
scroll to position [1296, 0]
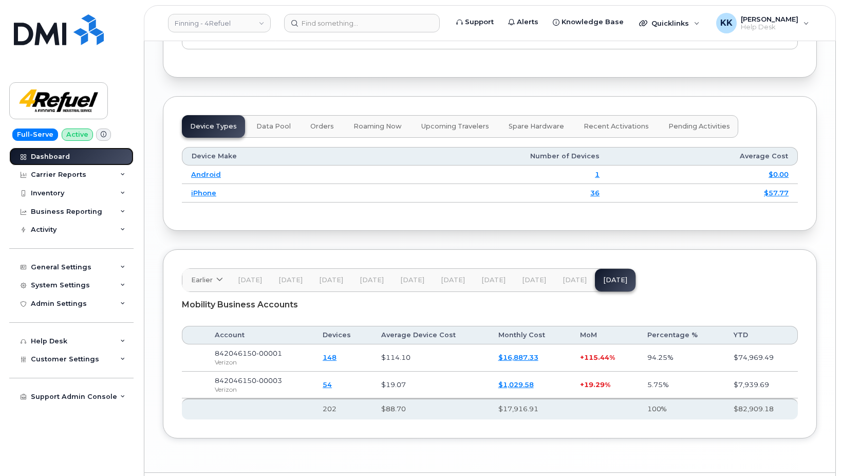
click at [57, 152] on link "Dashboard" at bounding box center [71, 156] width 124 height 19
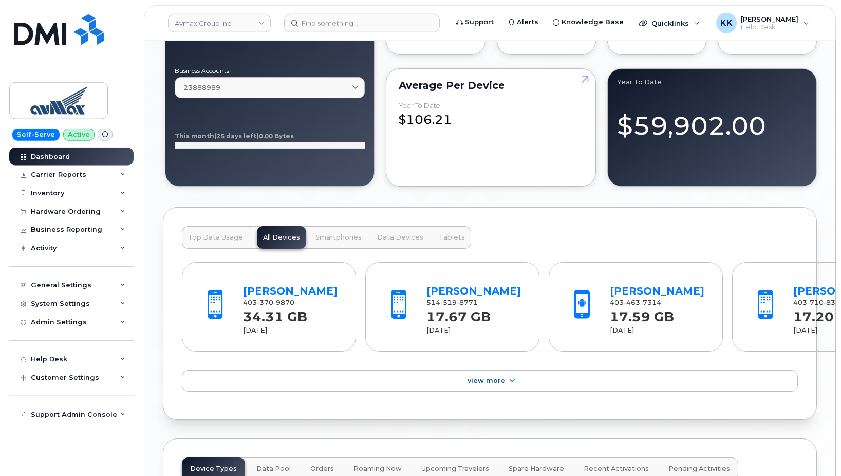
scroll to position [1305, 0]
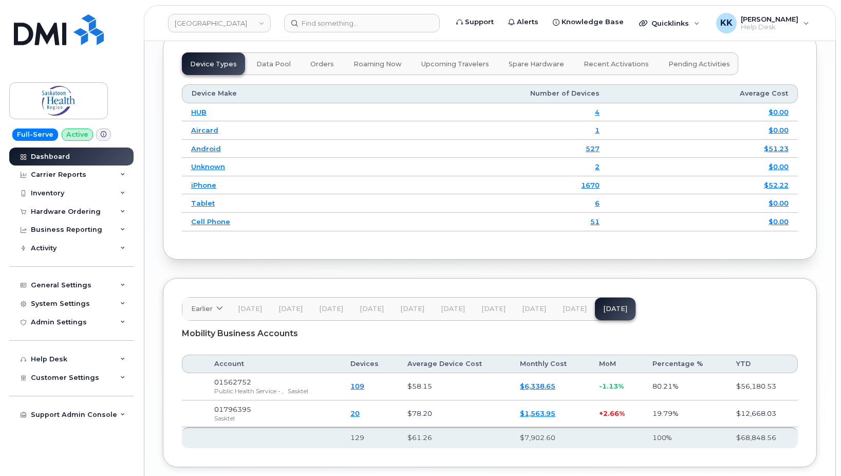
scroll to position [1369, 0]
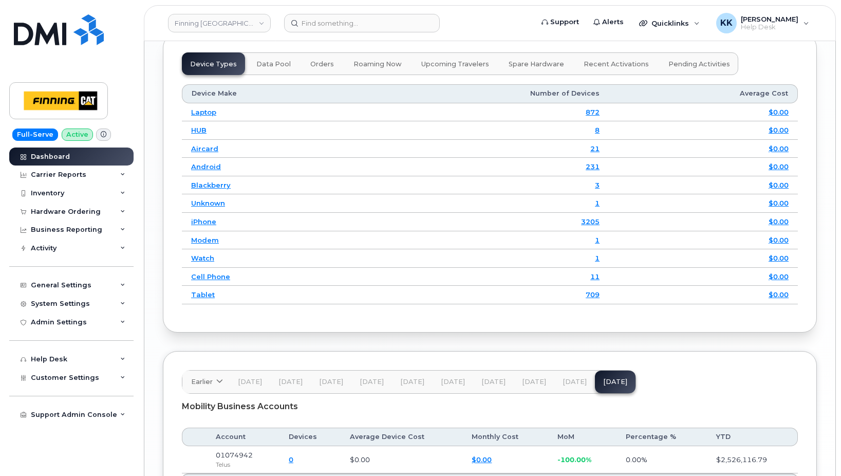
scroll to position [1444, 0]
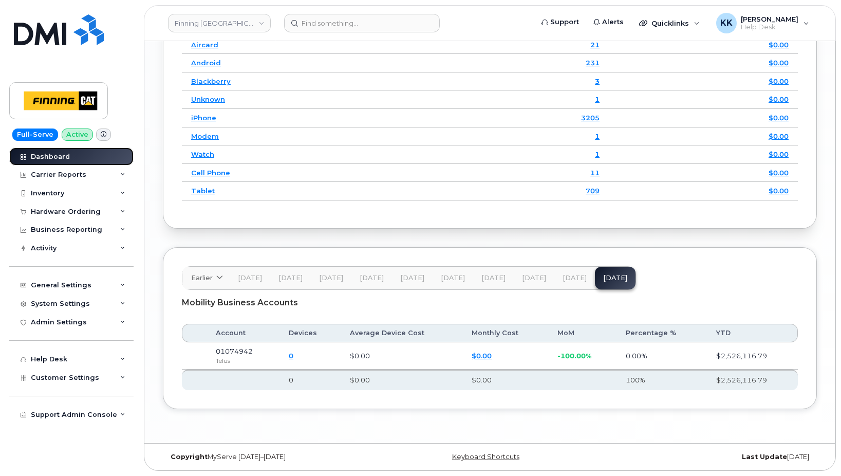
click at [75, 154] on link "Dashboard" at bounding box center [71, 156] width 124 height 19
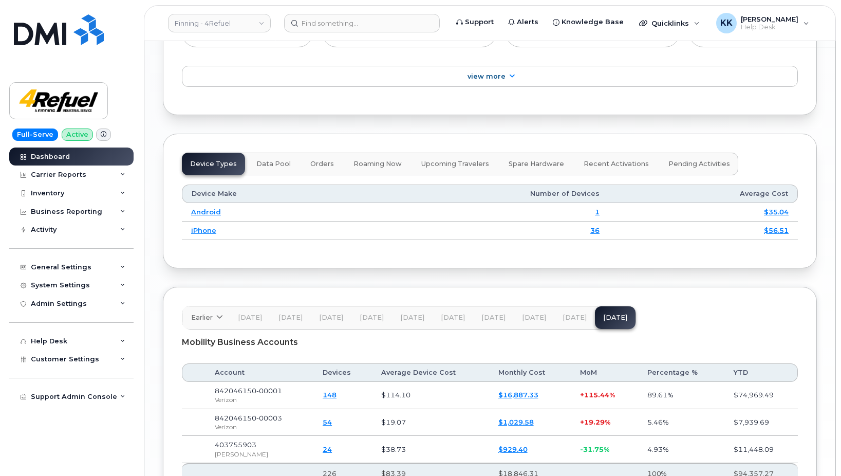
scroll to position [1352, 0]
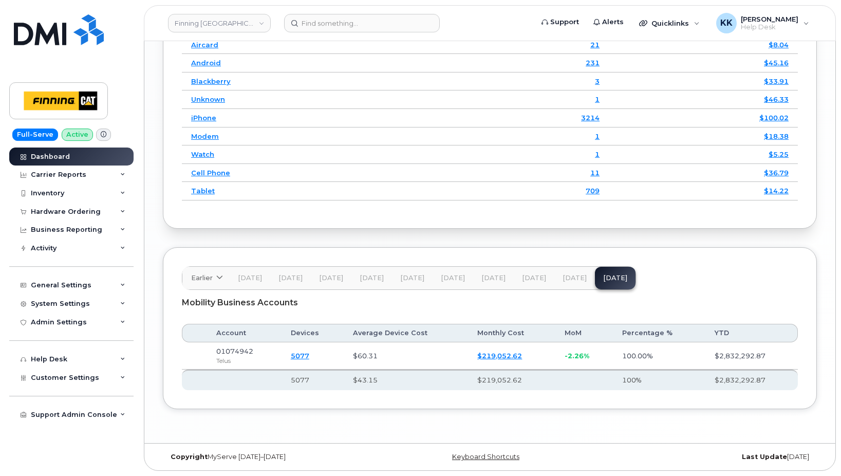
scroll to position [1462, 0]
click at [503, 355] on link "$219,052.62" at bounding box center [499, 356] width 45 height 8
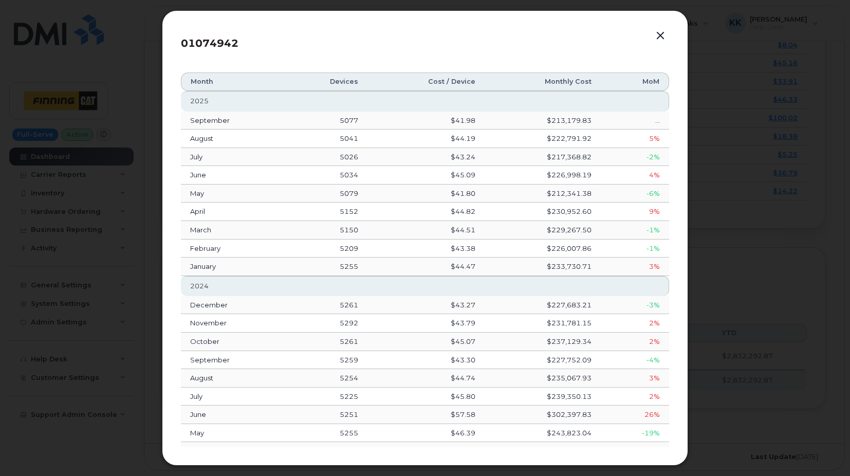
click at [661, 36] on button "button" at bounding box center [660, 36] width 15 height 14
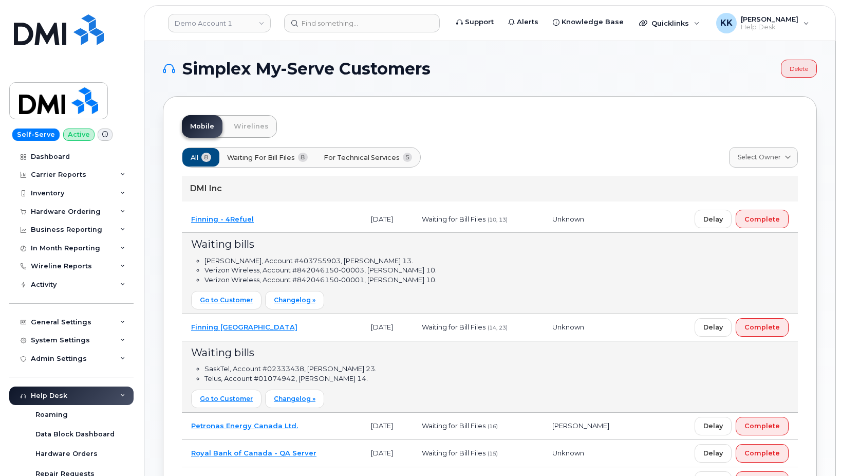
scroll to position [105, 0]
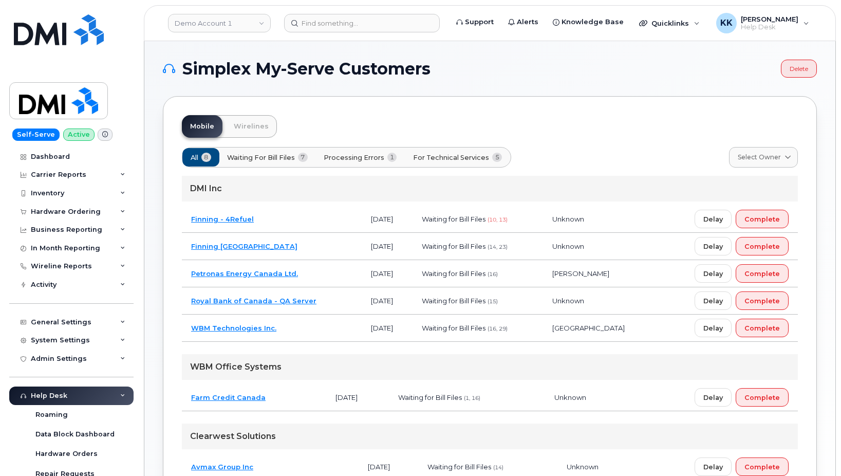
click at [485, 156] on span "For Technical Services" at bounding box center [451, 158] width 76 height 10
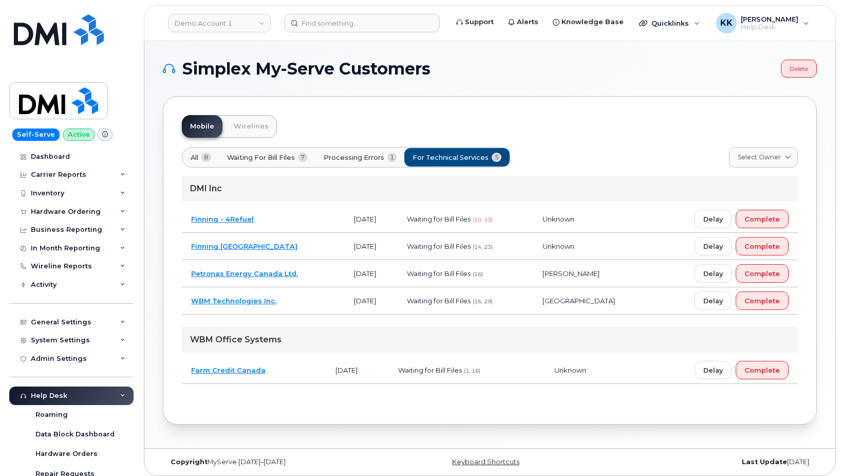
click at [306, 224] on td "Finning - 4Refuel" at bounding box center [263, 219] width 163 height 27
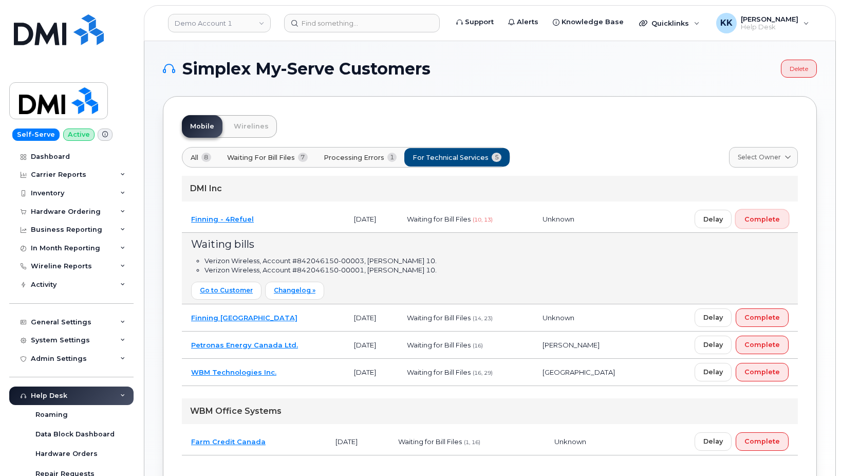
click at [748, 220] on span "Complete" at bounding box center [762, 219] width 35 height 10
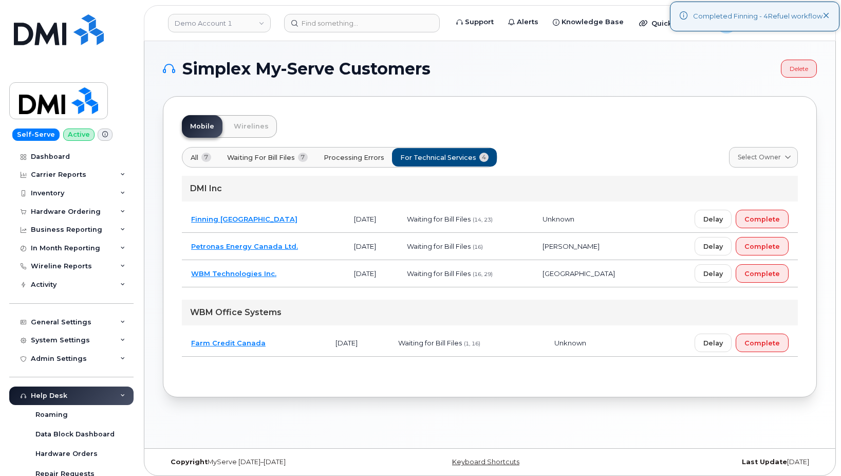
click at [273, 223] on td "Finning Canada" at bounding box center [263, 219] width 163 height 27
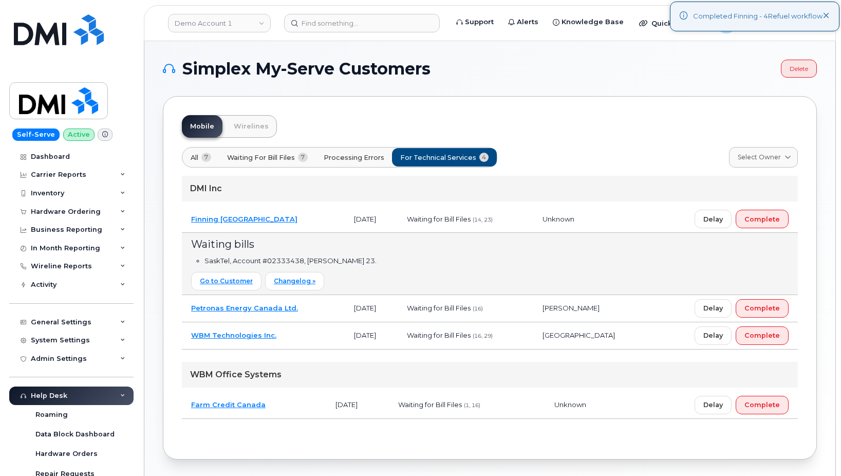
click at [273, 223] on td "Finning Canada" at bounding box center [263, 219] width 163 height 27
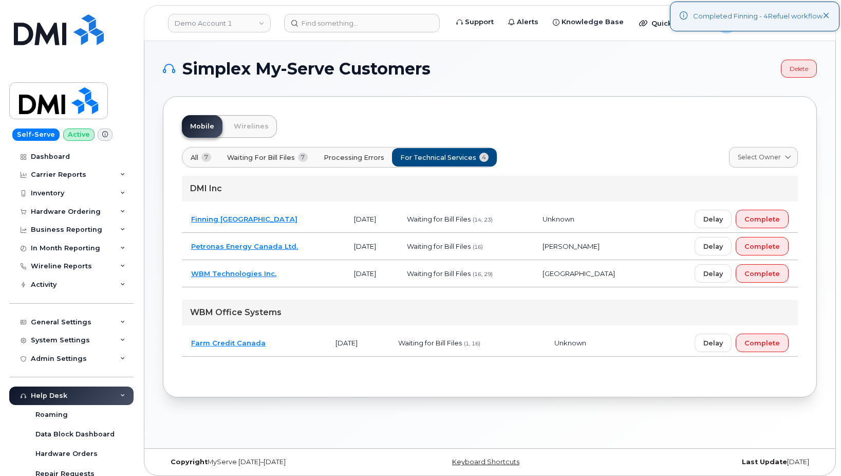
click at [324, 241] on td "Petronas Energy Canada Ltd." at bounding box center [263, 246] width 163 height 27
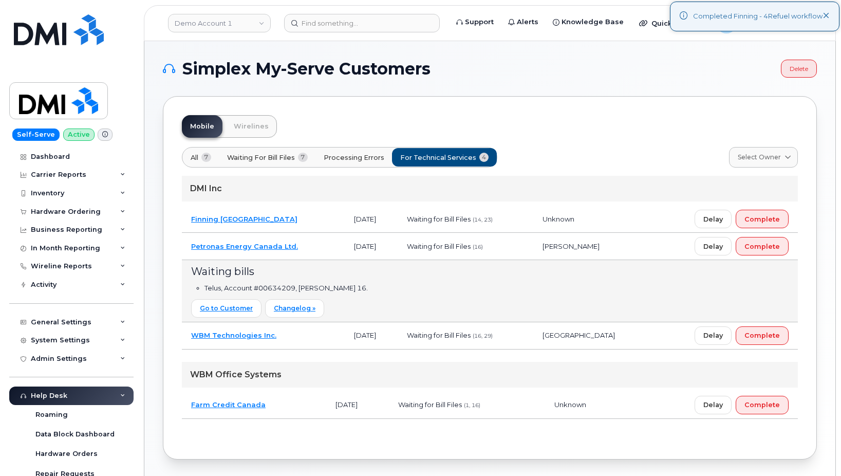
click at [324, 241] on td "Petronas Energy Canada Ltd." at bounding box center [263, 246] width 163 height 27
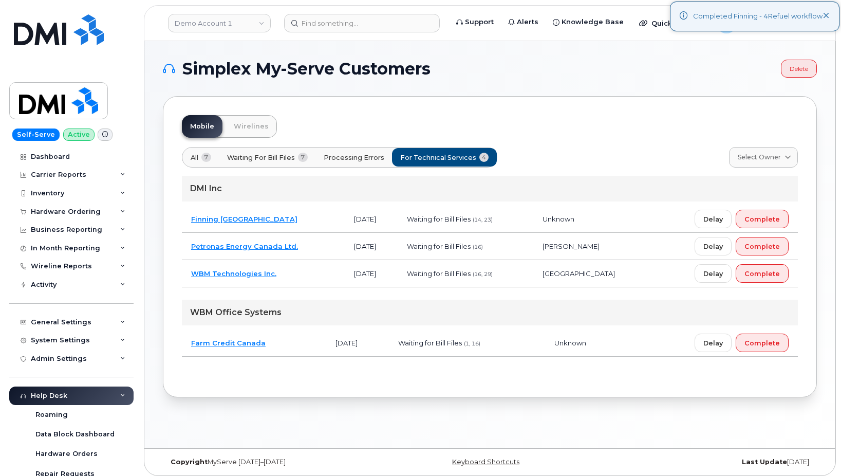
click at [308, 266] on td "WBM Technologies Inc." at bounding box center [263, 273] width 163 height 27
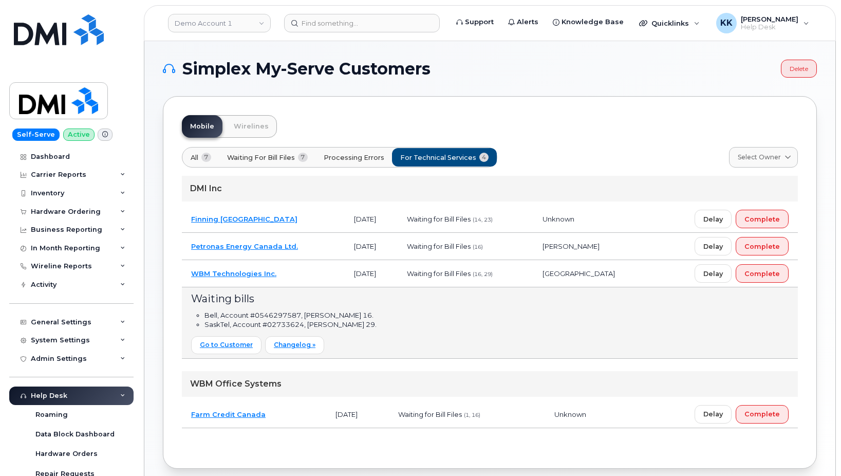
click at [308, 266] on td "WBM Technologies Inc." at bounding box center [263, 273] width 163 height 27
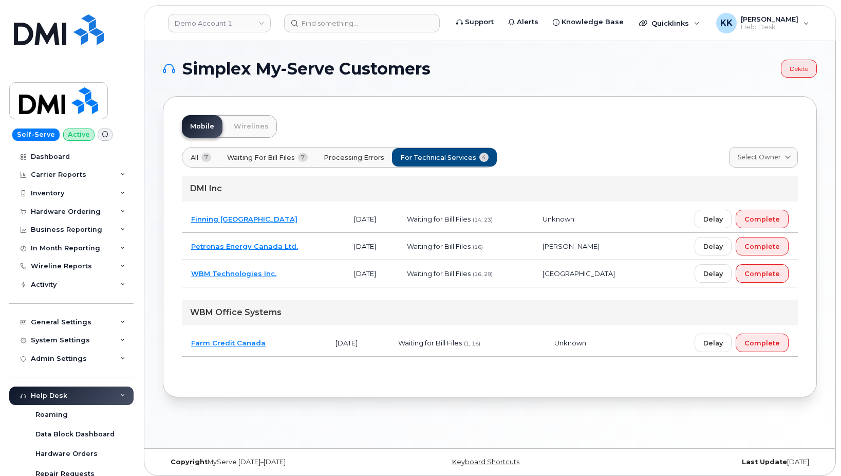
click at [291, 348] on td "Farm Credit Canada" at bounding box center [254, 342] width 144 height 27
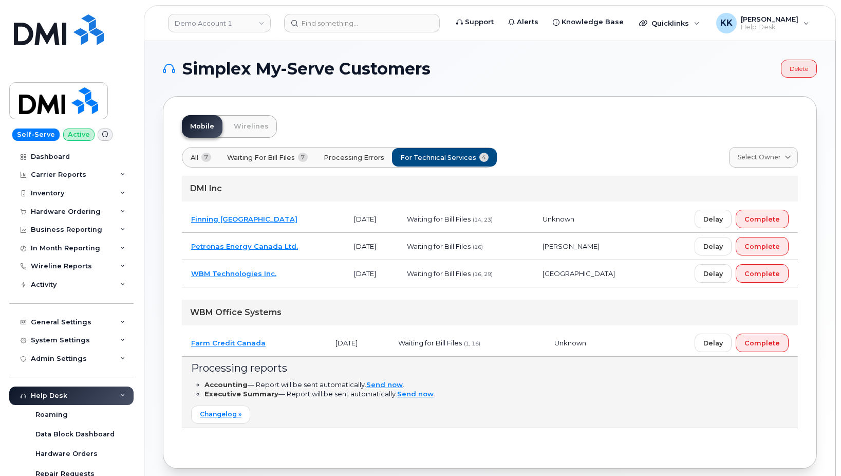
click at [291, 348] on td "Farm Credit Canada" at bounding box center [254, 342] width 144 height 27
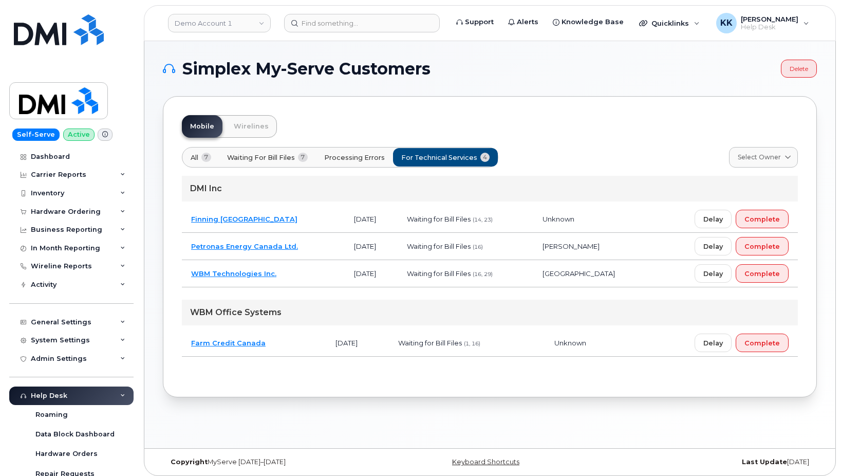
click at [345, 164] on button "Processing Errors" at bounding box center [355, 157] width 78 height 19
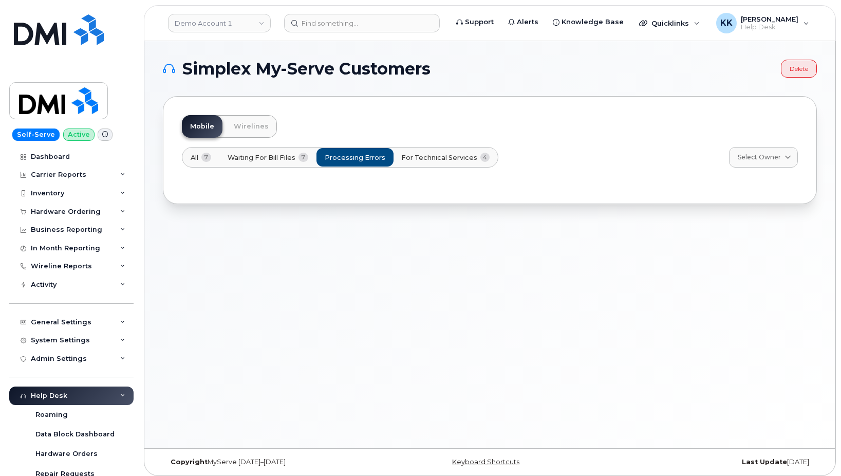
click at [272, 158] on span "Waiting for Bill Files" at bounding box center [262, 158] width 68 height 10
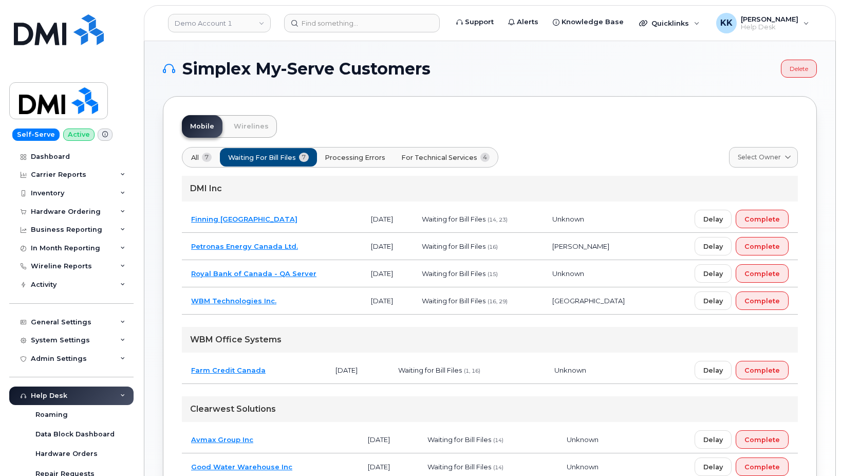
click at [205, 160] on span "7" at bounding box center [207, 157] width 10 height 9
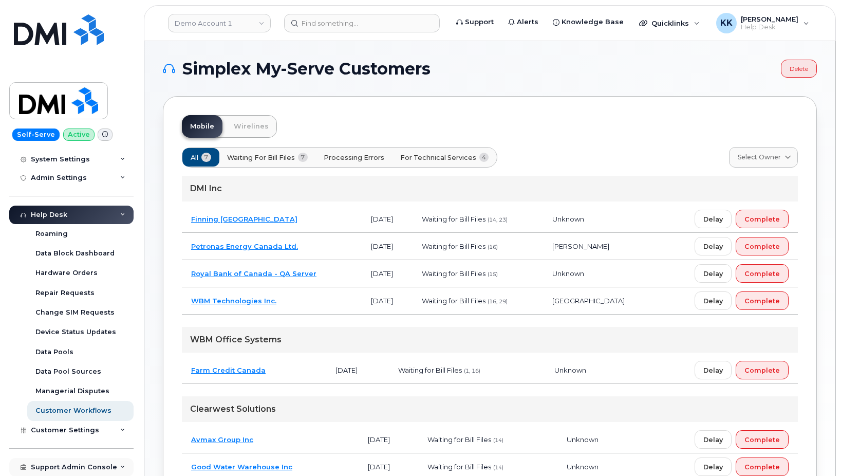
click at [69, 464] on div "Support Admin Console" at bounding box center [74, 467] width 86 height 8
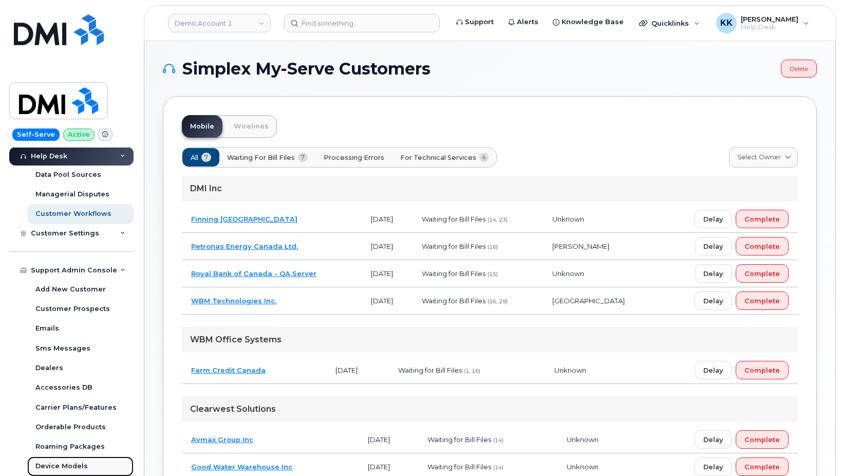
click at [61, 465] on div "Device Models" at bounding box center [61, 465] width 52 height 9
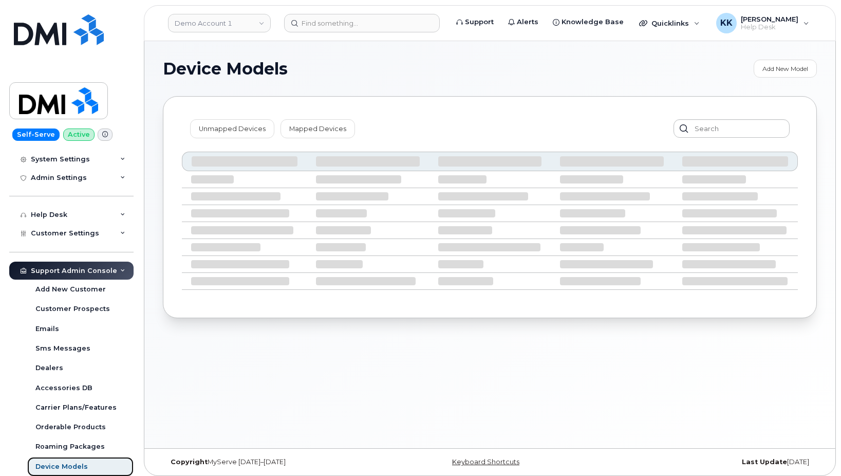
scroll to position [181, 0]
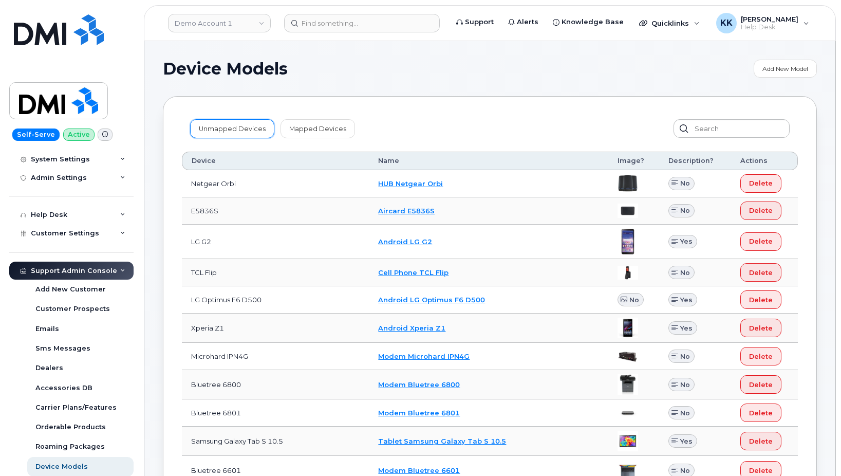
click at [232, 127] on link "Unmapped Devices" at bounding box center [232, 128] width 84 height 19
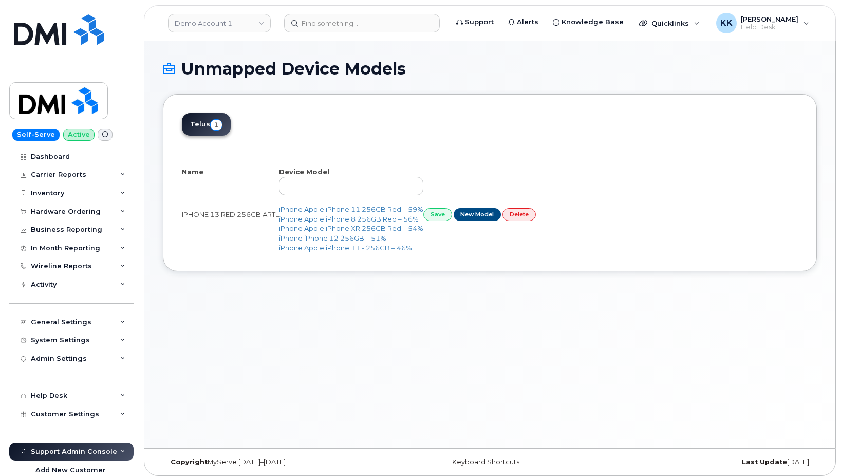
select select "25"
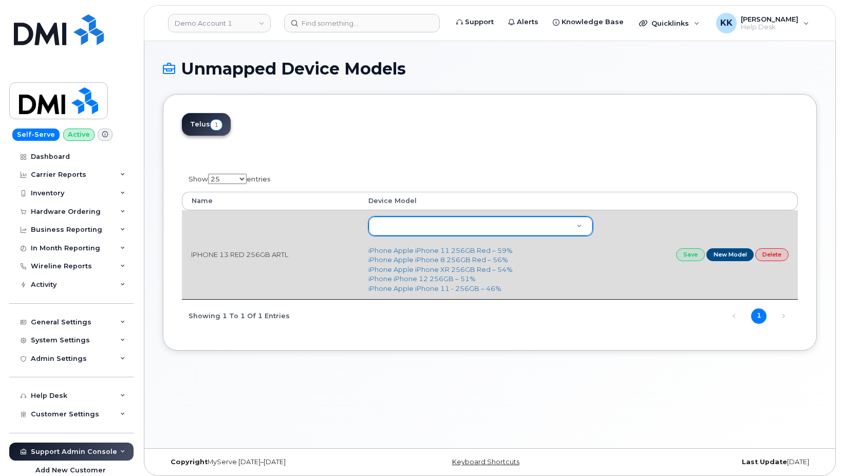
click at [408, 233] on body "Demo Account 1 Support Alerts Knowledge Base Quicklinks Suspend / Cancel Device…" at bounding box center [420, 240] width 841 height 481
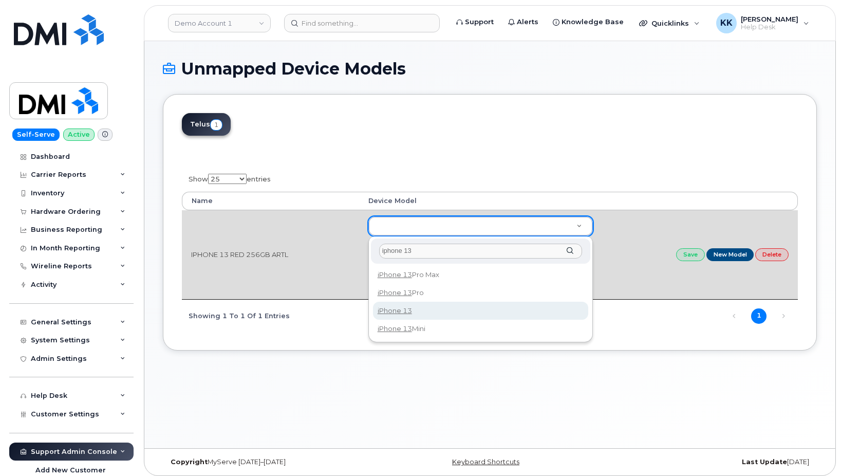
type input "iphone 13"
type input "2552"
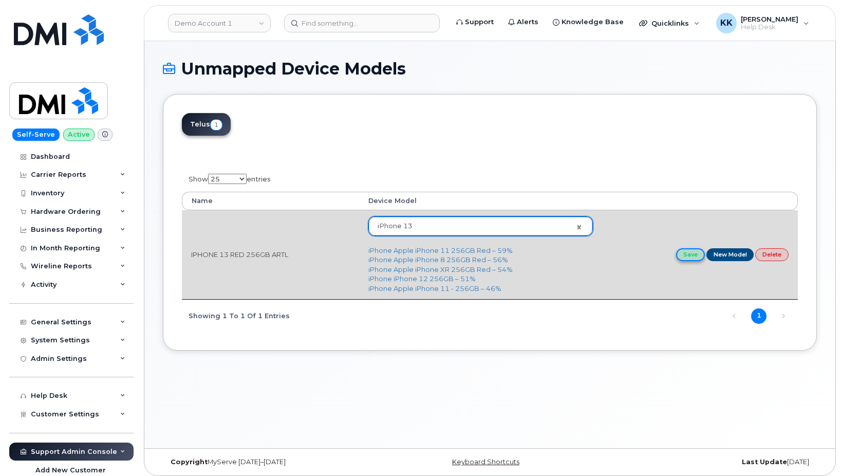
click at [683, 256] on link "Save" at bounding box center [690, 254] width 29 height 13
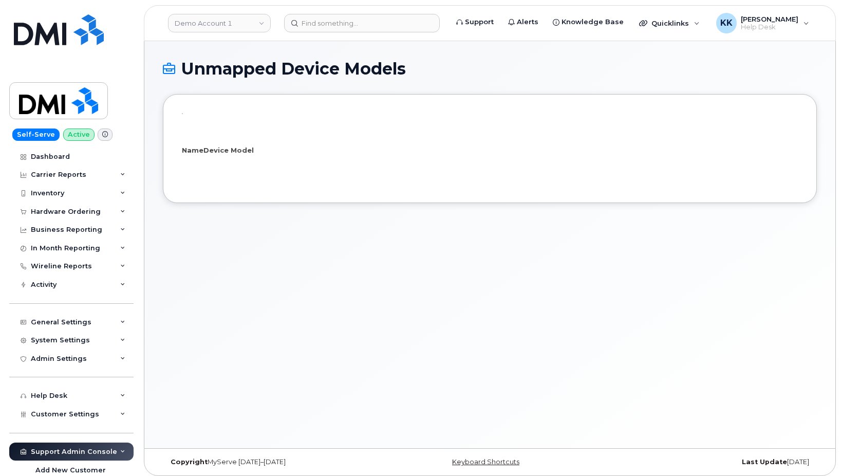
select select "25"
